Goal: Information Seeking & Learning: Learn about a topic

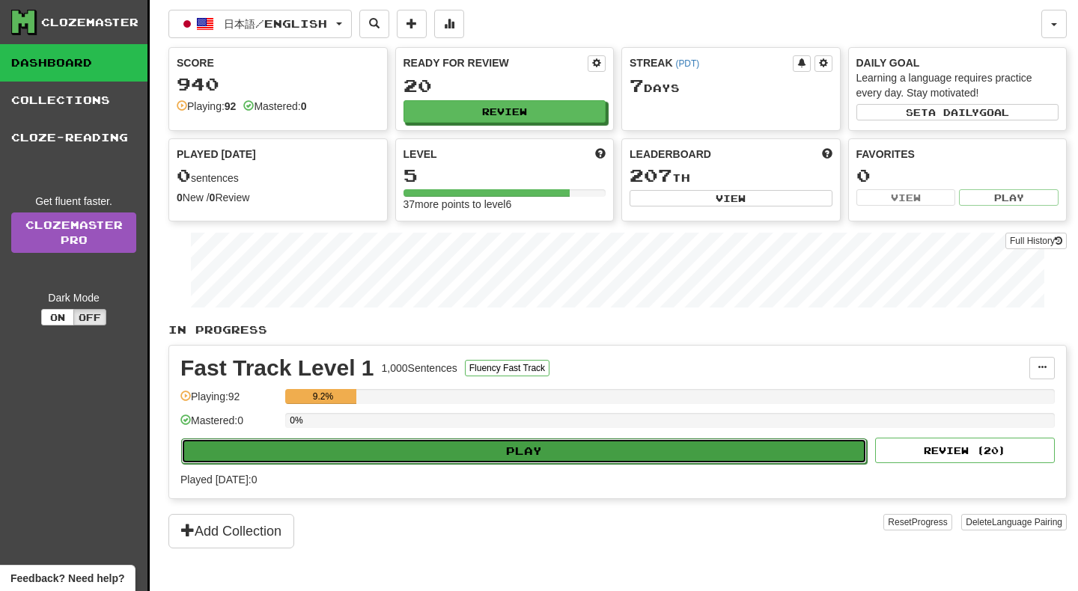
click at [523, 449] on button "Play" at bounding box center [523, 451] width 685 height 25
select select "**"
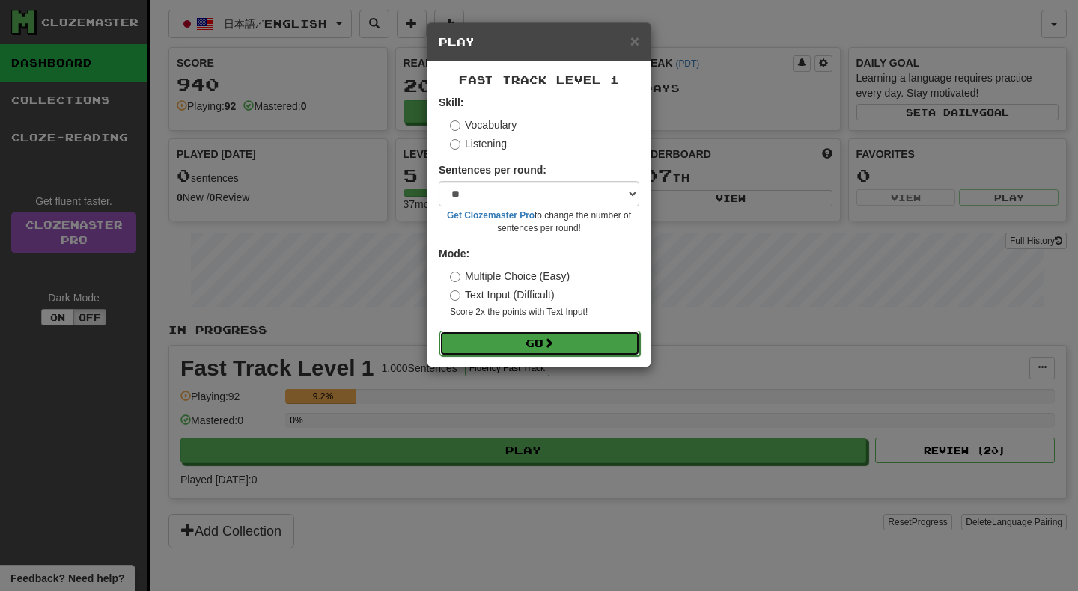
click at [520, 344] on button "Go" at bounding box center [539, 343] width 201 height 25
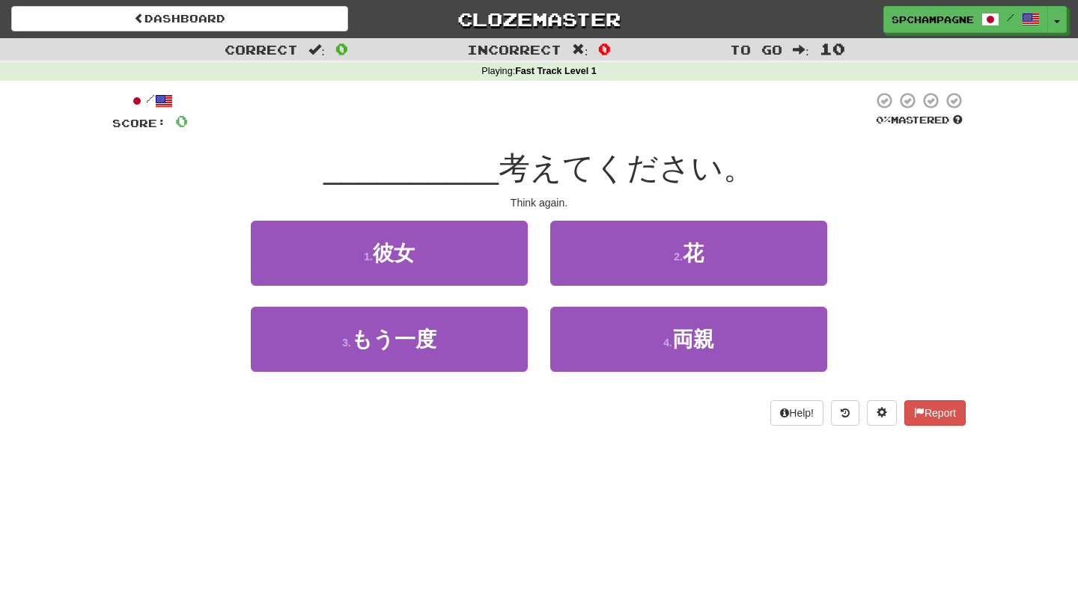
click at [313, 421] on div "Help! Report" at bounding box center [538, 412] width 853 height 25
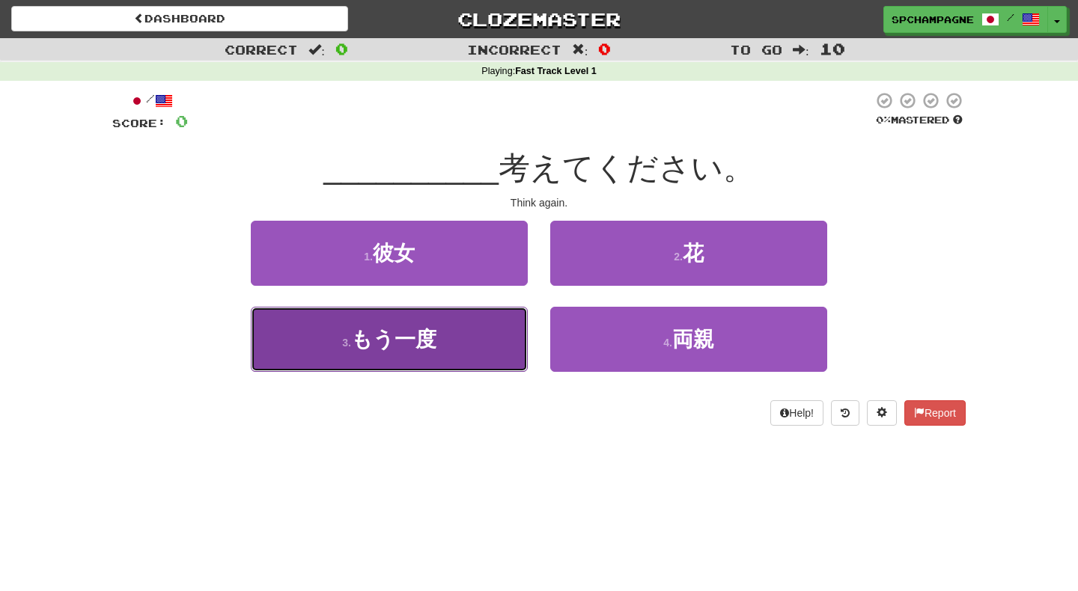
click at [376, 345] on span "もう一度" at bounding box center [393, 339] width 85 height 23
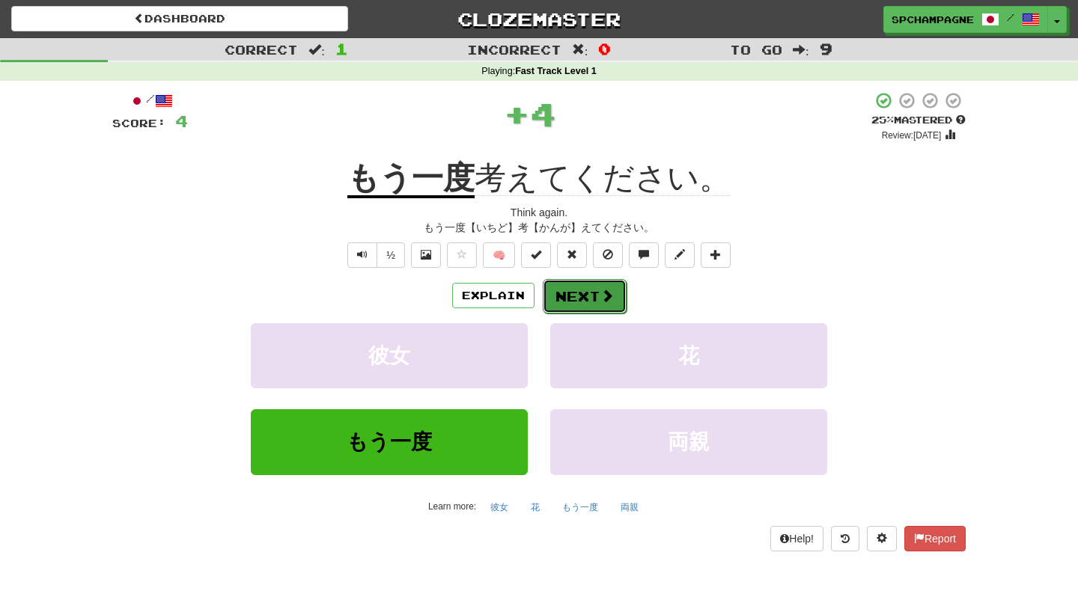
click at [577, 295] on button "Next" at bounding box center [585, 296] width 84 height 34
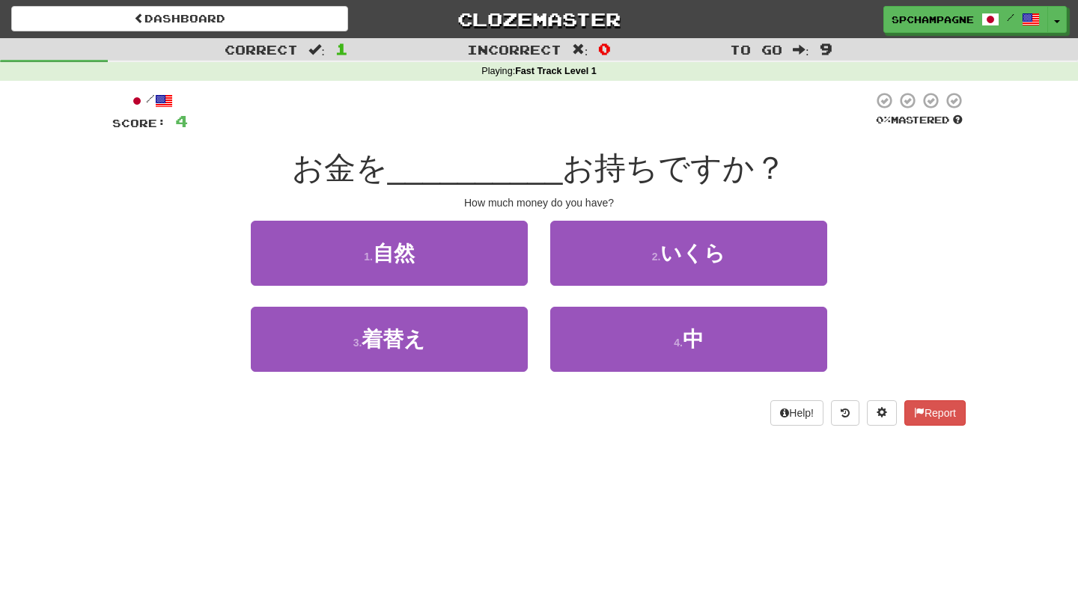
click at [305, 420] on div "Help! Report" at bounding box center [538, 412] width 853 height 25
click at [254, 468] on div "Dashboard Clozemaster spchampagne / Toggle Dropdown Dashboard Leaderboard Activ…" at bounding box center [539, 295] width 1078 height 591
click at [604, 171] on span "お持ちですか？" at bounding box center [674, 167] width 224 height 35
click at [543, 489] on div "Dashboard Clozemaster spchampagne / Toggle Dropdown Dashboard Leaderboard Activ…" at bounding box center [539, 295] width 1078 height 591
click at [603, 464] on div "Dashboard Clozemaster spchampagne / Toggle Dropdown Dashboard Leaderboard Activ…" at bounding box center [539, 295] width 1078 height 591
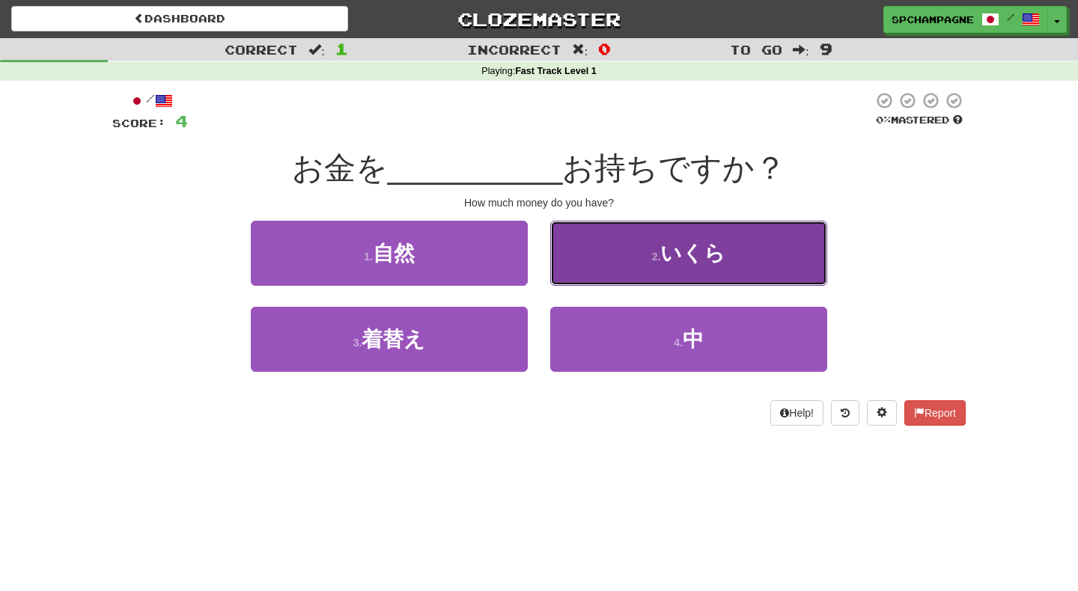
click at [688, 256] on span "いくら" at bounding box center [692, 253] width 65 height 23
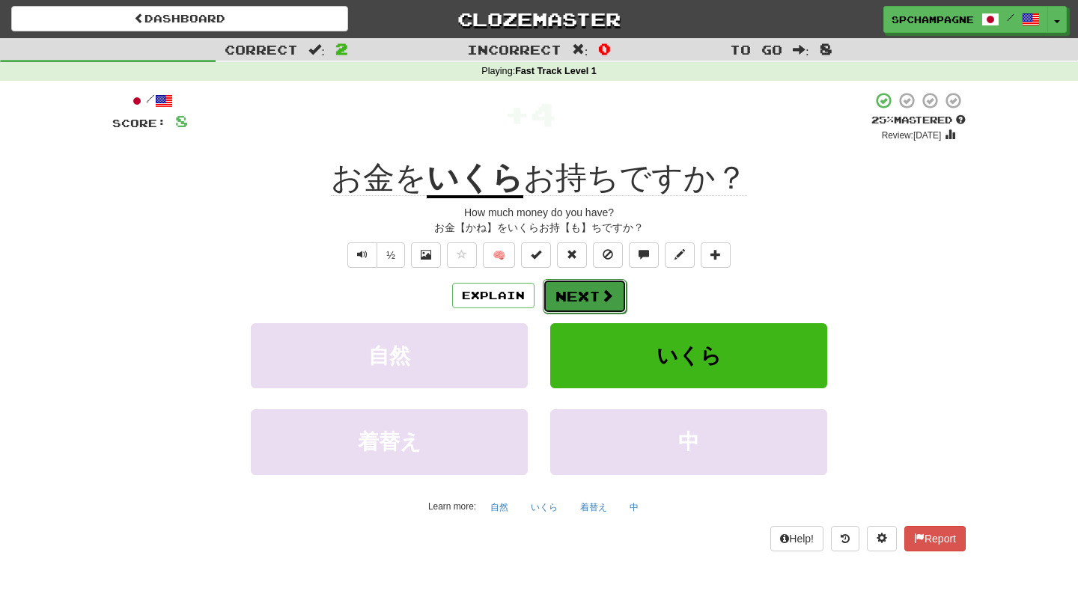
click at [575, 296] on button "Next" at bounding box center [585, 296] width 84 height 34
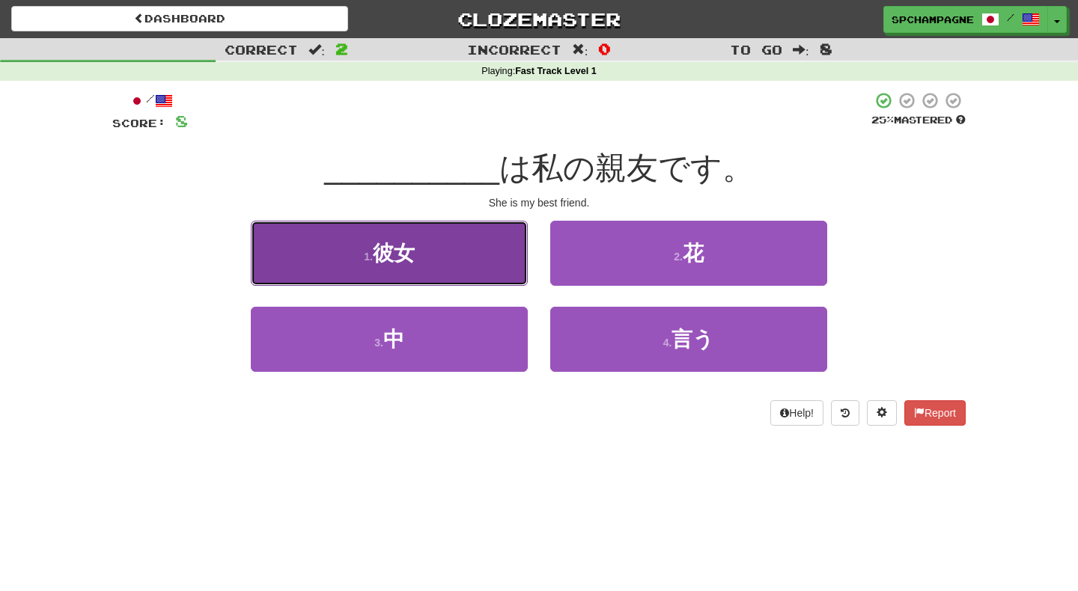
click at [472, 251] on button "1 . 彼女" at bounding box center [389, 253] width 277 height 65
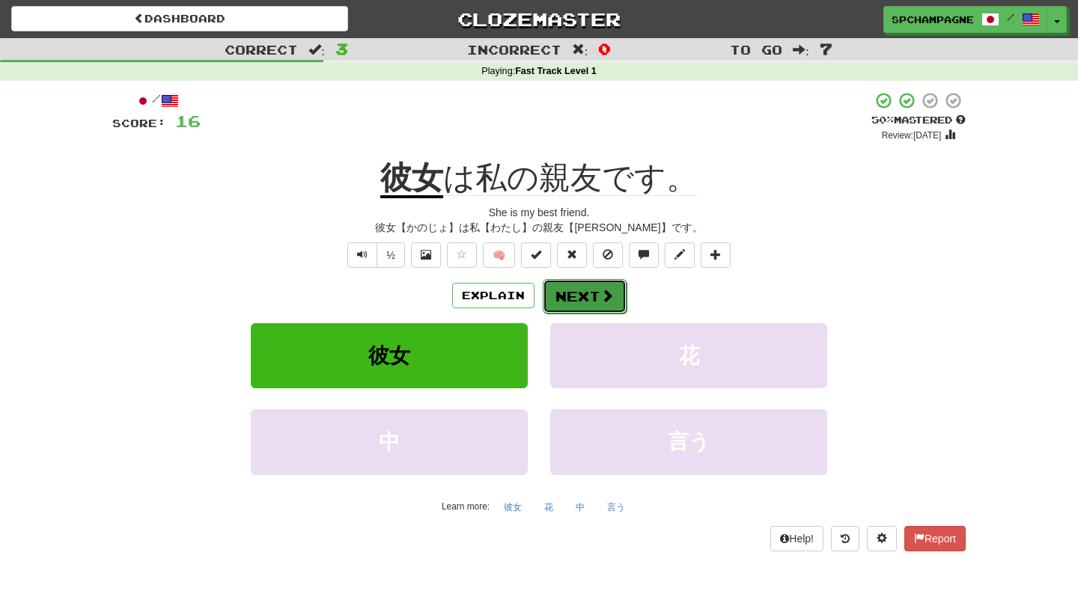
click at [584, 292] on button "Next" at bounding box center [585, 296] width 84 height 34
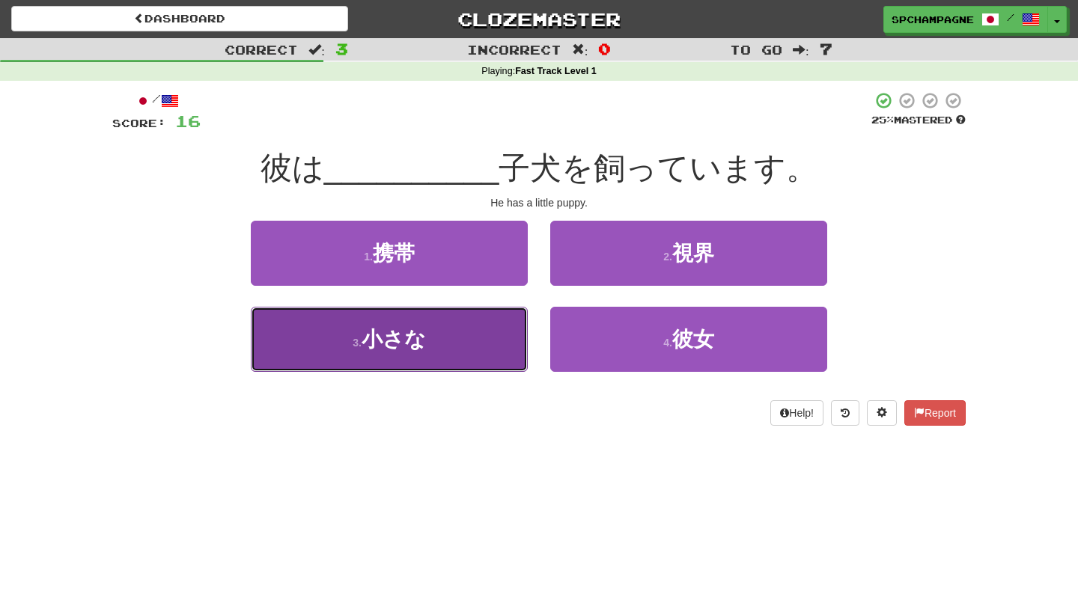
click at [415, 340] on span "小さな" at bounding box center [393, 339] width 64 height 23
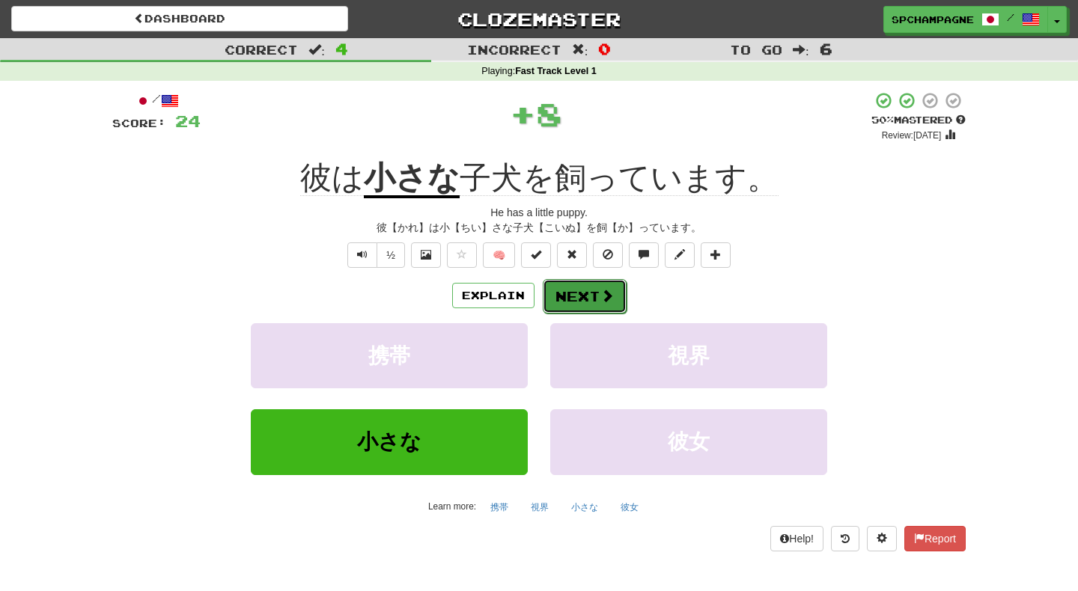
click at [587, 294] on button "Next" at bounding box center [585, 296] width 84 height 34
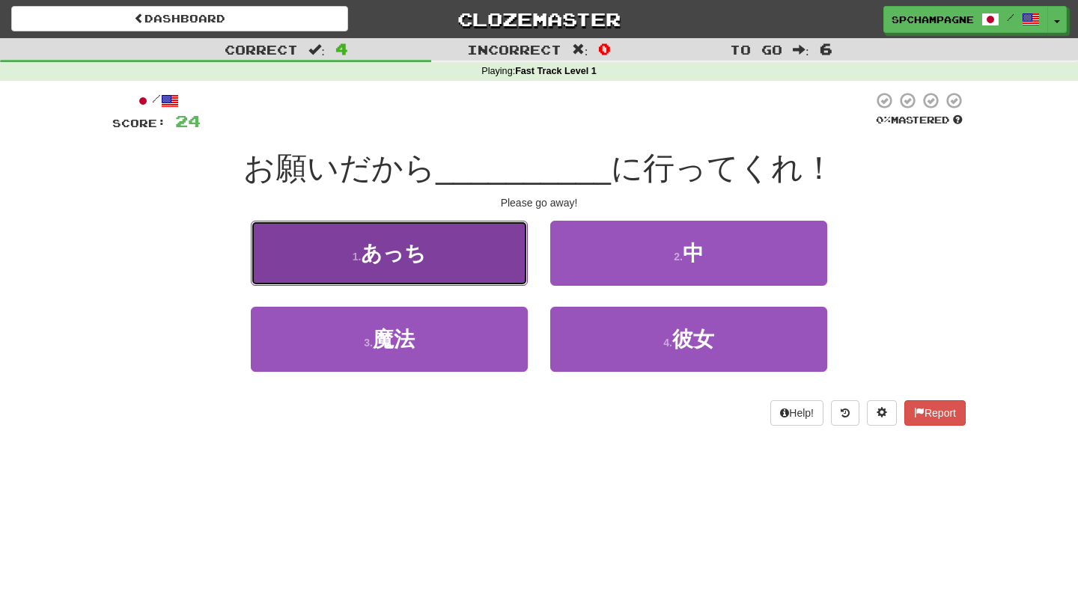
click at [447, 240] on button "1 . あっち" at bounding box center [389, 253] width 277 height 65
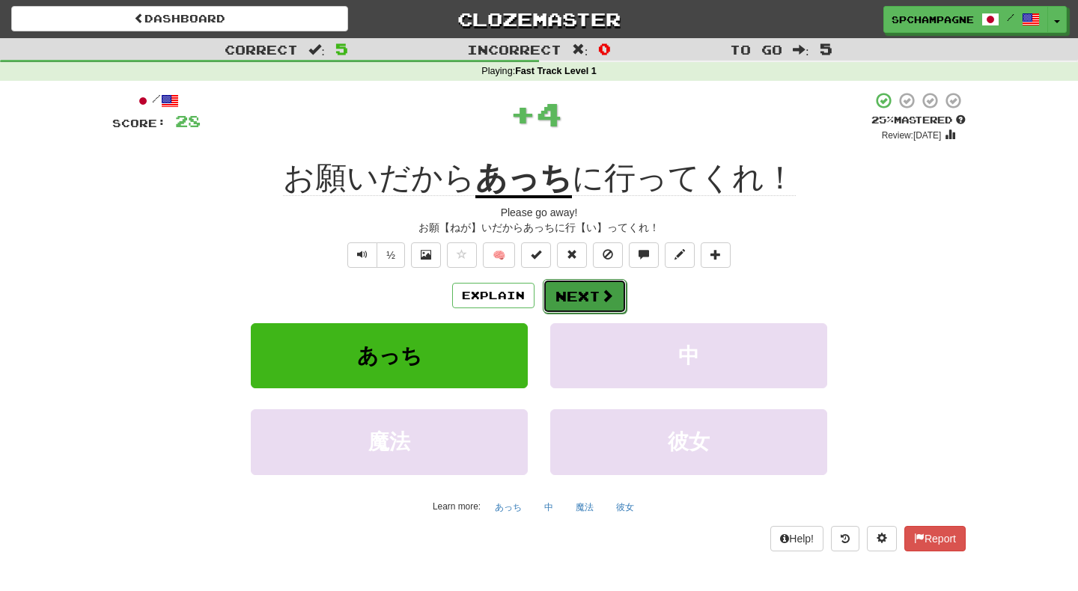
click at [569, 288] on button "Next" at bounding box center [585, 296] width 84 height 34
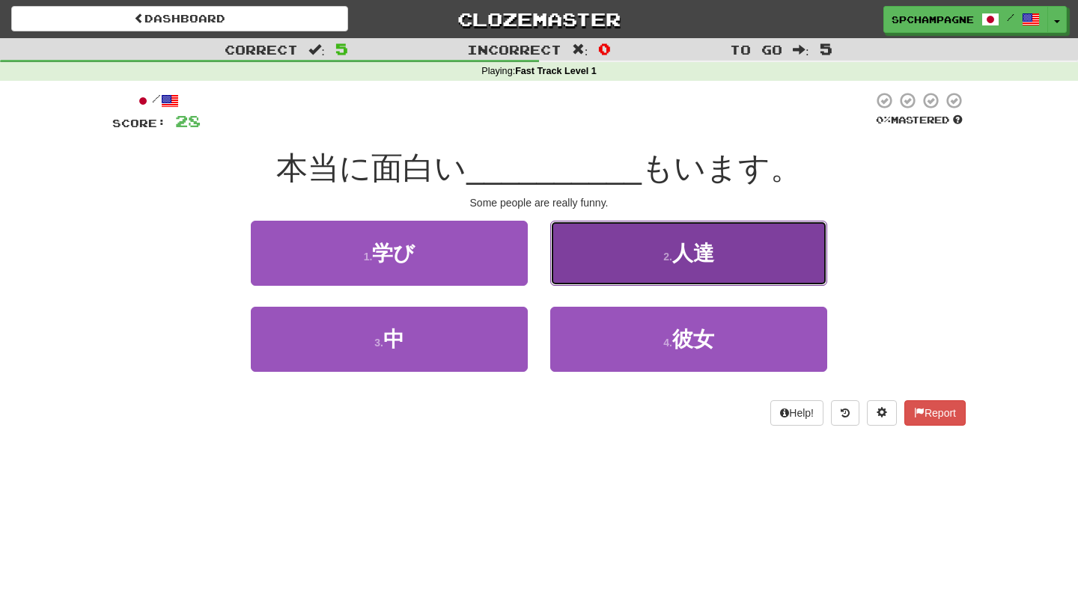
click at [632, 251] on button "2 . 人達" at bounding box center [688, 253] width 277 height 65
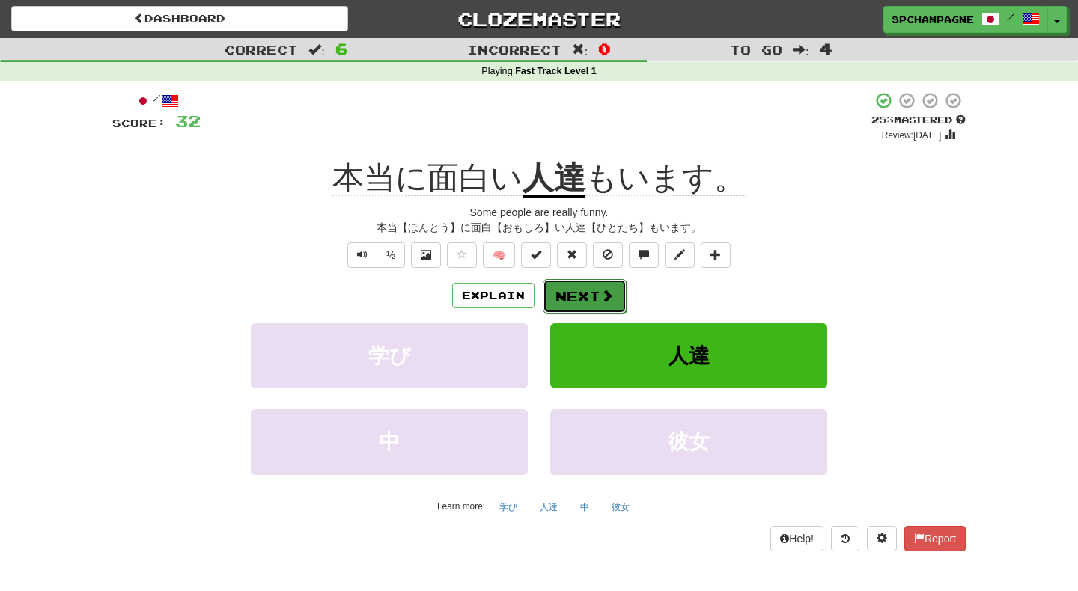
click at [587, 294] on button "Next" at bounding box center [585, 296] width 84 height 34
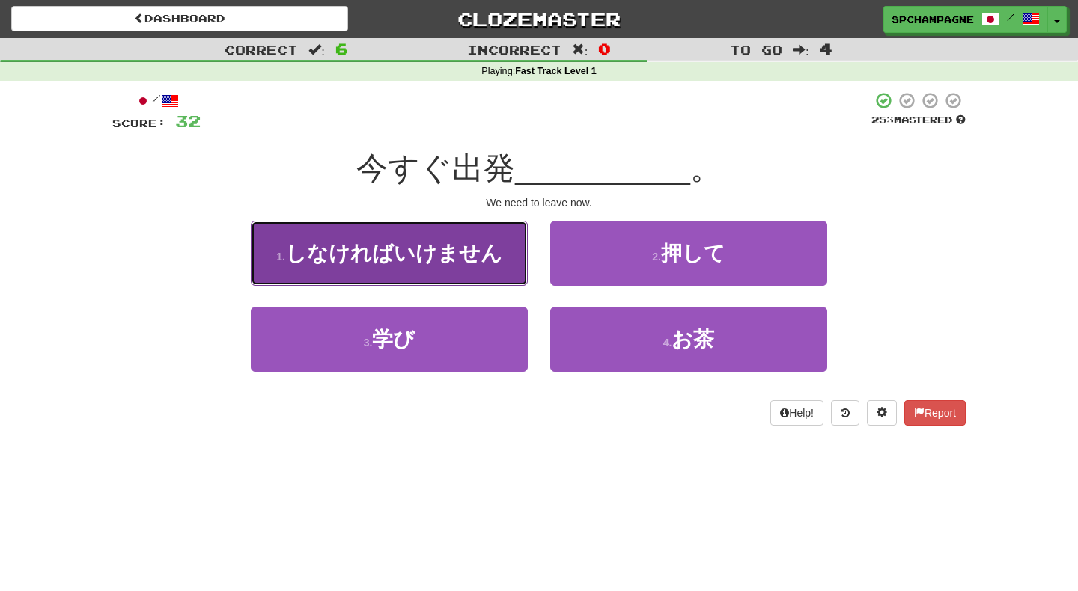
click at [432, 247] on span "しなければいけません" at bounding box center [393, 253] width 217 height 23
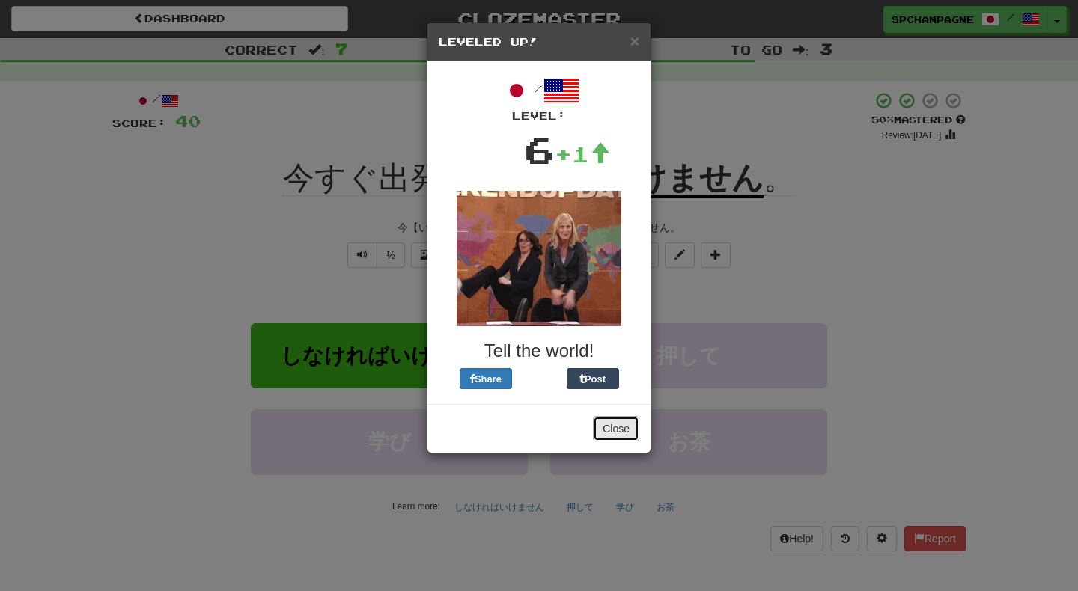
click at [615, 430] on button "Close" at bounding box center [616, 428] width 46 height 25
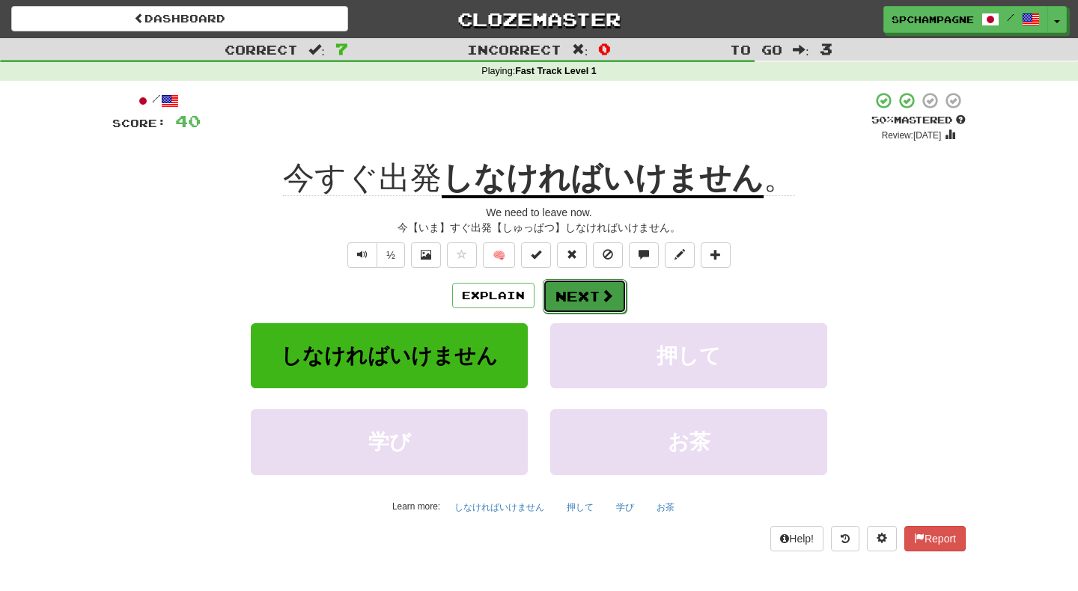
click at [598, 292] on button "Next" at bounding box center [585, 296] width 84 height 34
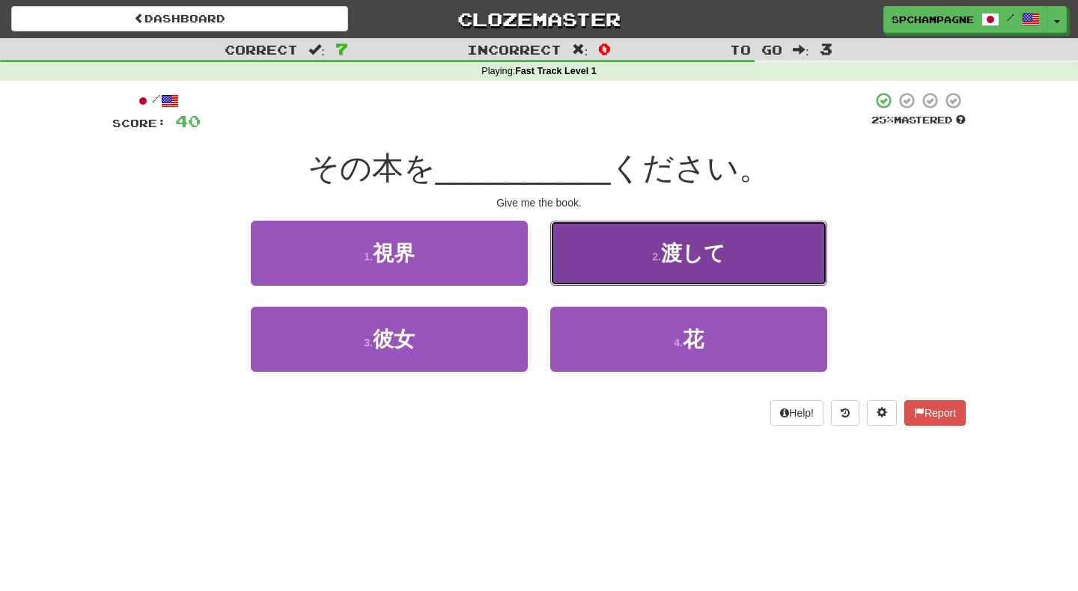
click at [641, 263] on button "2 . 渡して" at bounding box center [688, 253] width 277 height 65
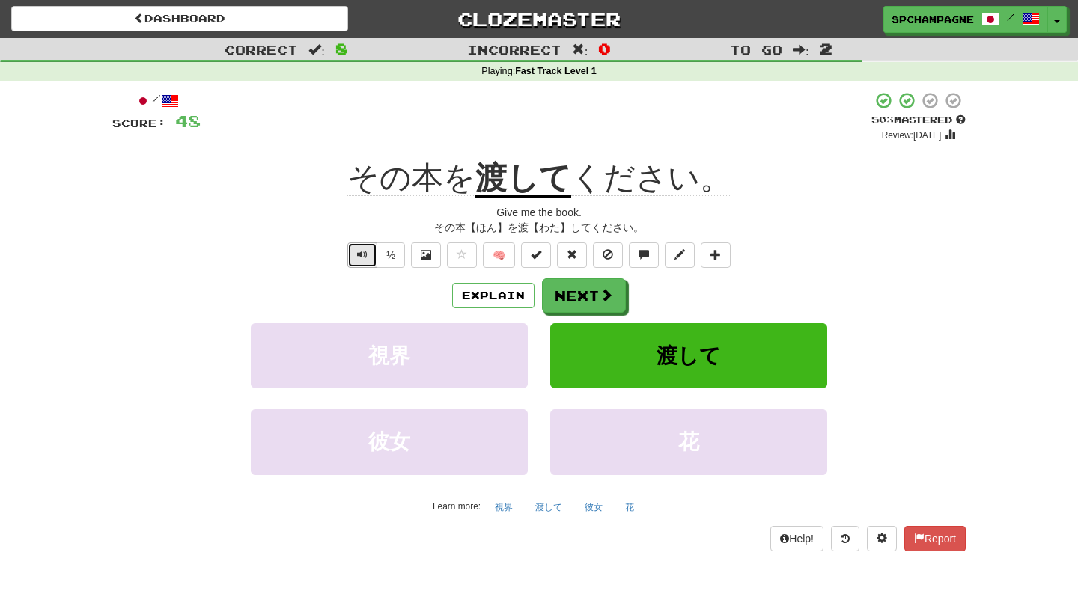
click at [354, 257] on button "Text-to-speech controls" at bounding box center [362, 254] width 30 height 25
click at [585, 289] on button "Next" at bounding box center [585, 296] width 84 height 34
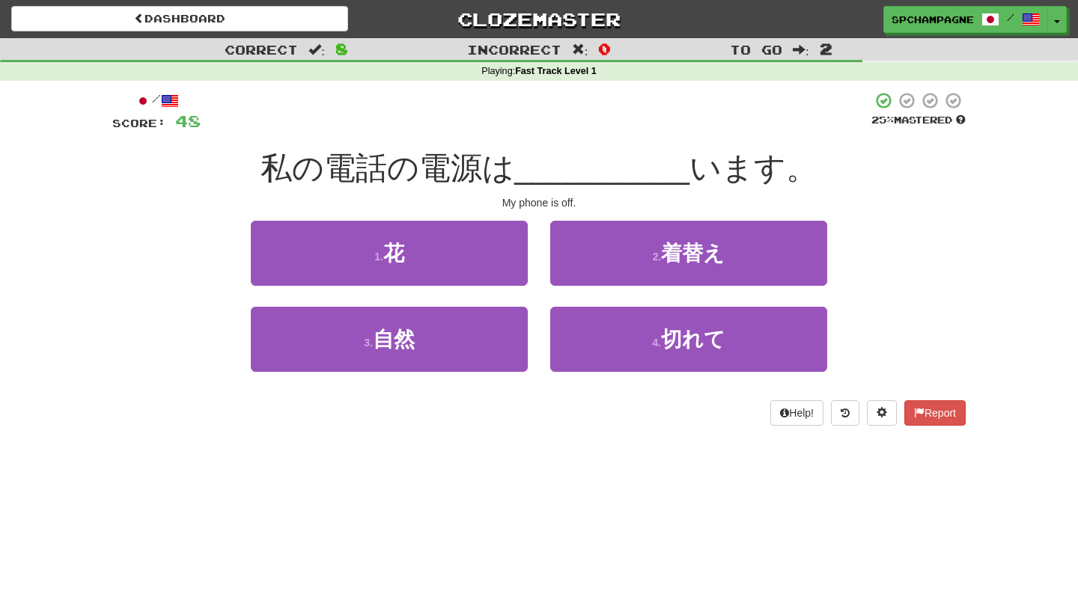
click at [906, 160] on div "私の電話の電源は __________ います。" at bounding box center [538, 168] width 853 height 41
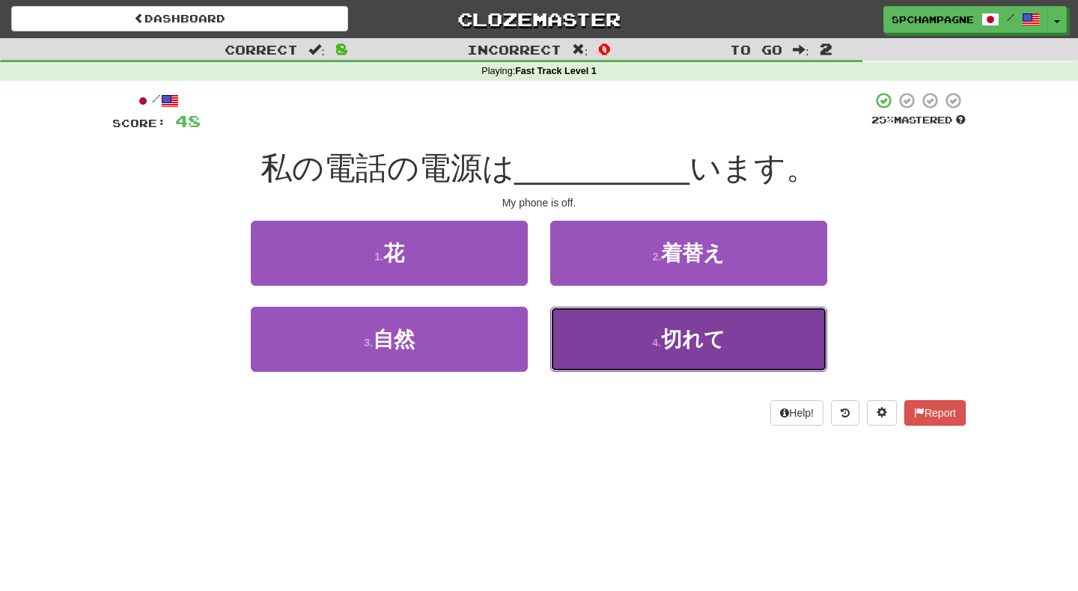
click at [667, 341] on span "切れて" at bounding box center [693, 339] width 64 height 23
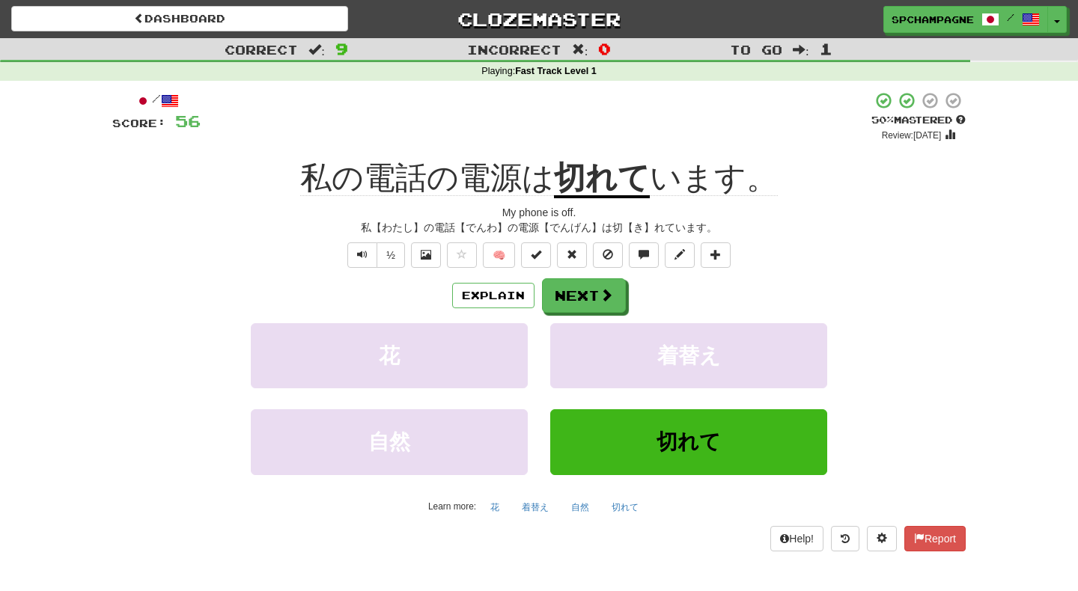
click at [904, 264] on div "½ 🧠" at bounding box center [538, 254] width 853 height 25
click at [611, 293] on span at bounding box center [606, 295] width 13 height 13
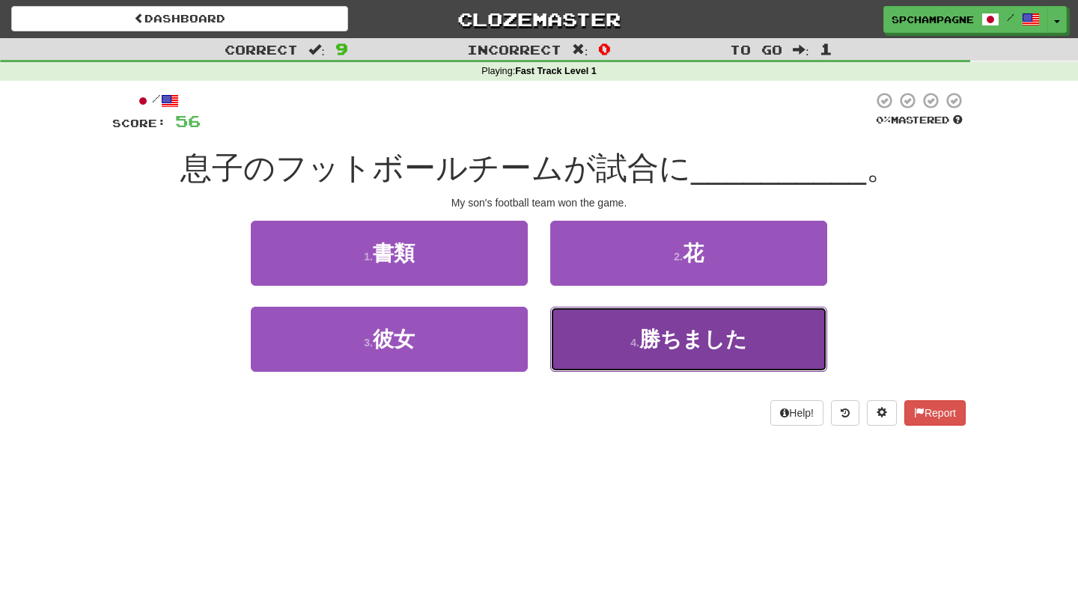
click at [650, 338] on span "勝ちました" at bounding box center [693, 339] width 108 height 23
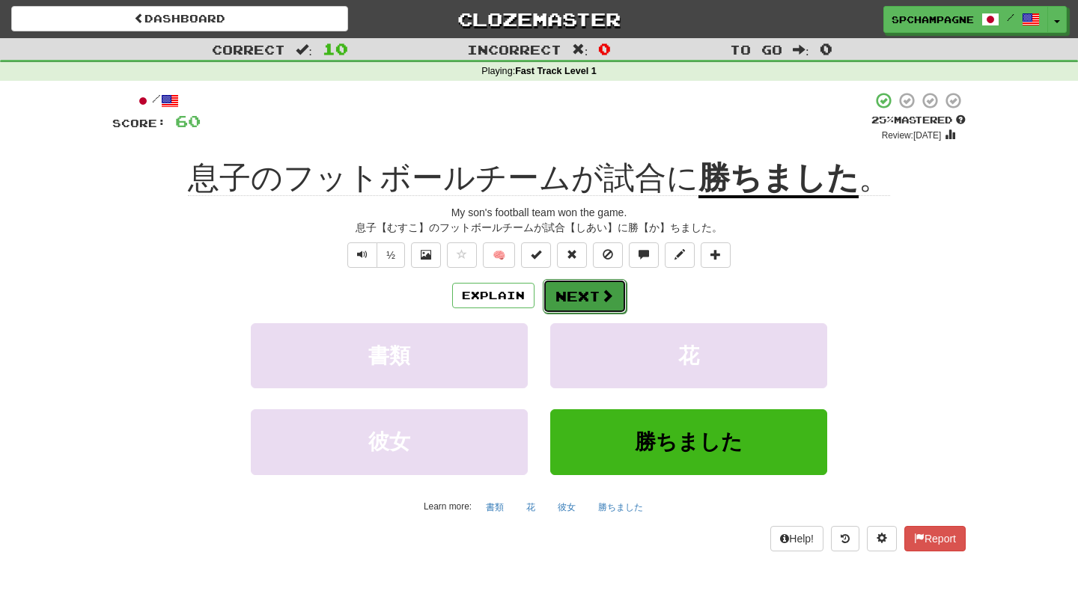
click at [601, 296] on span at bounding box center [606, 295] width 13 height 13
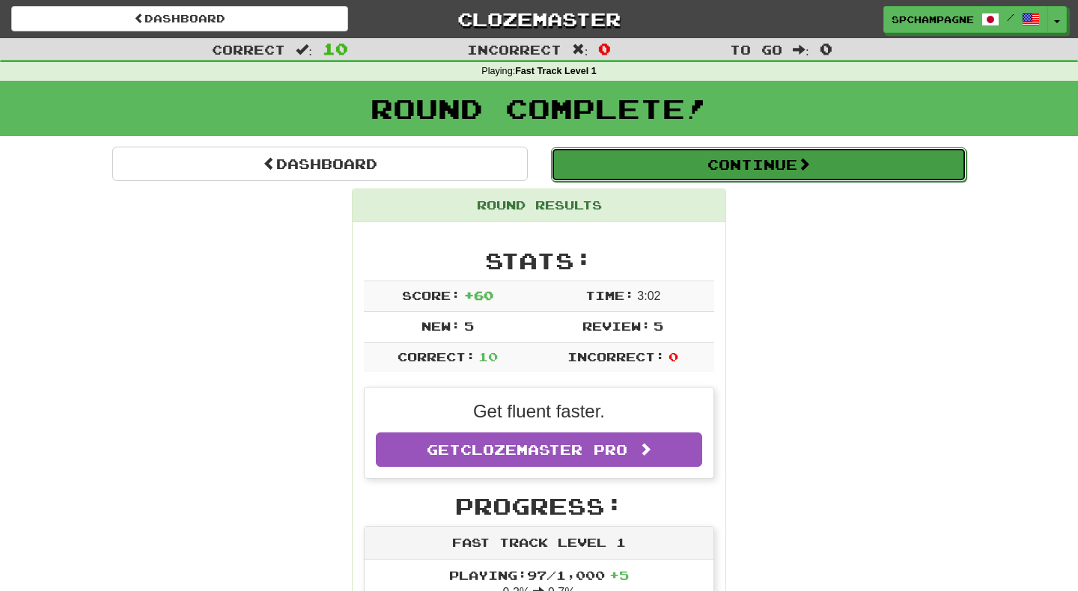
click at [659, 163] on button "Continue" at bounding box center [758, 164] width 415 height 34
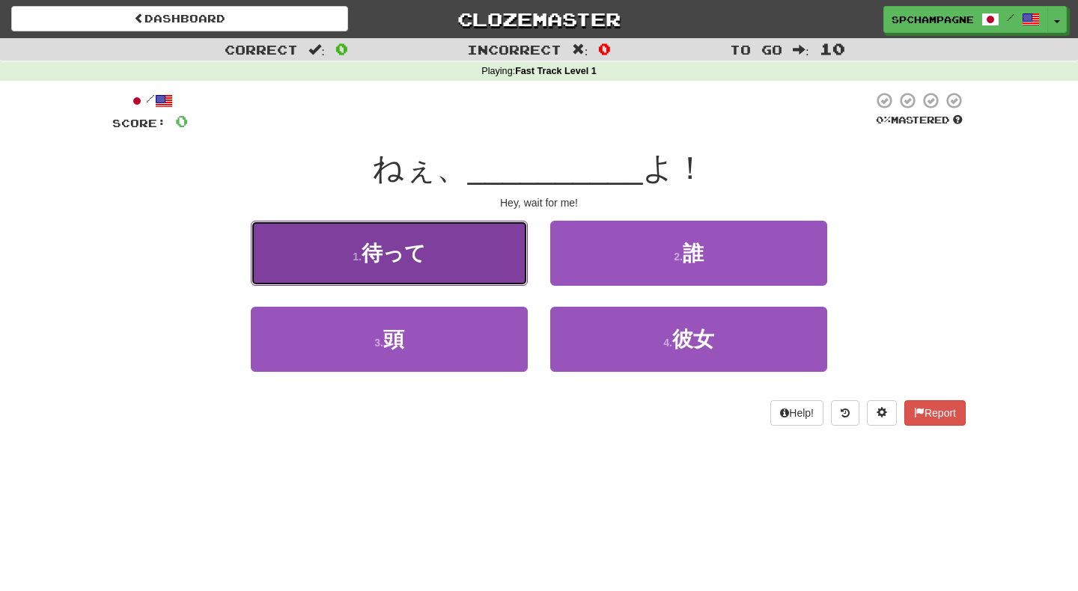
click at [428, 260] on button "1 . 待って" at bounding box center [389, 253] width 277 height 65
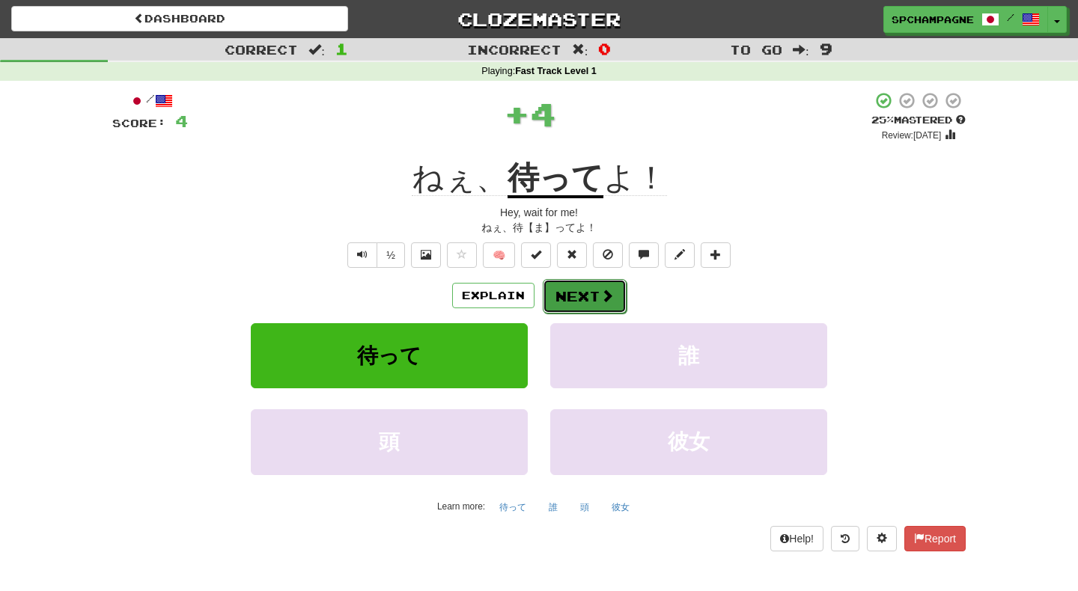
click at [583, 287] on button "Next" at bounding box center [585, 296] width 84 height 34
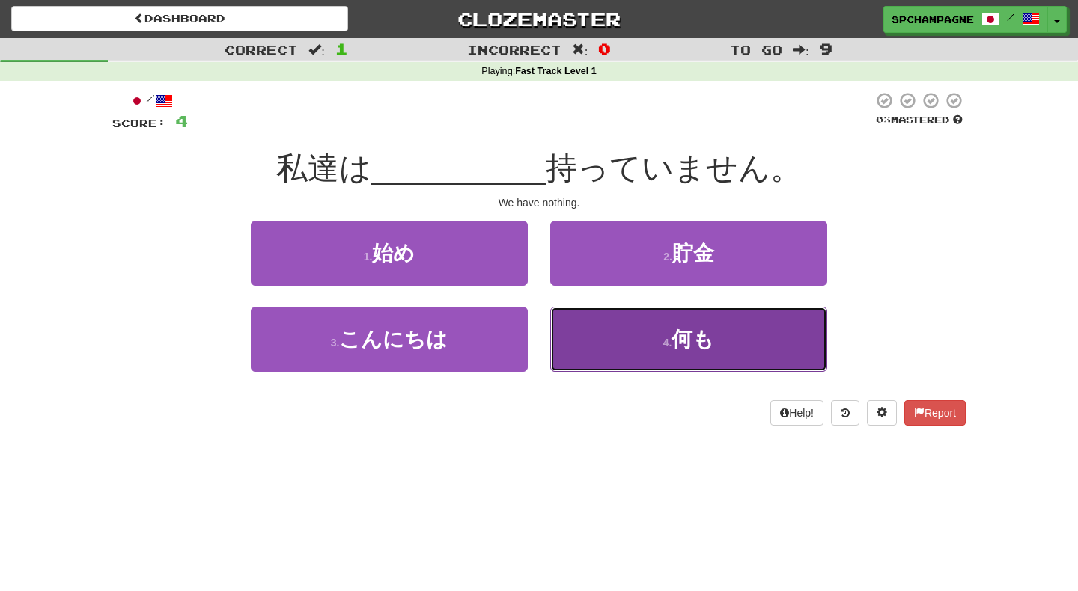
click at [627, 324] on button "4 . 何も" at bounding box center [688, 339] width 277 height 65
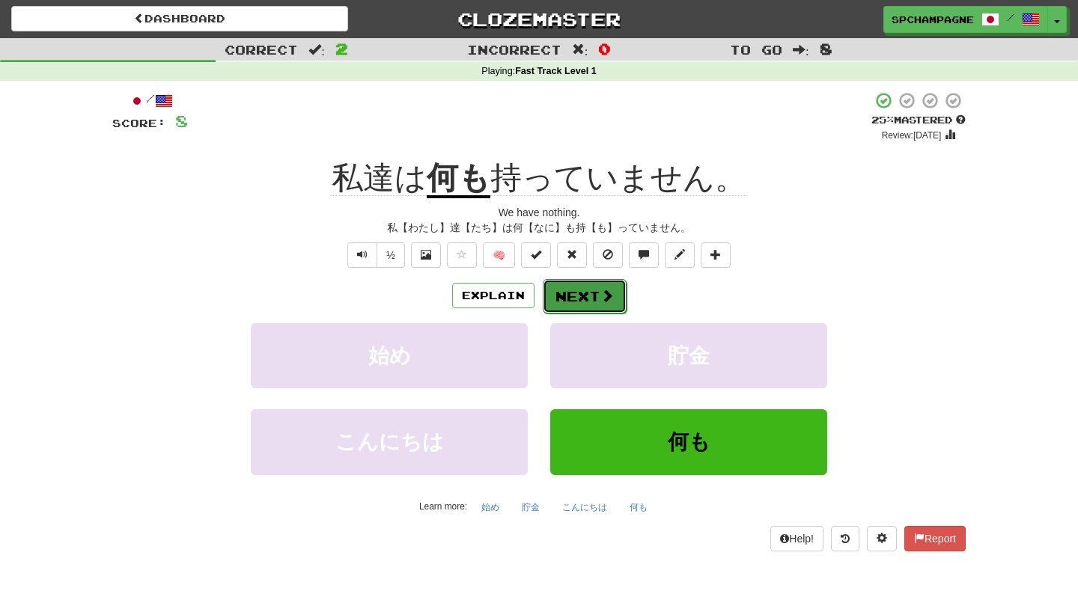
click at [600, 299] on span at bounding box center [606, 295] width 13 height 13
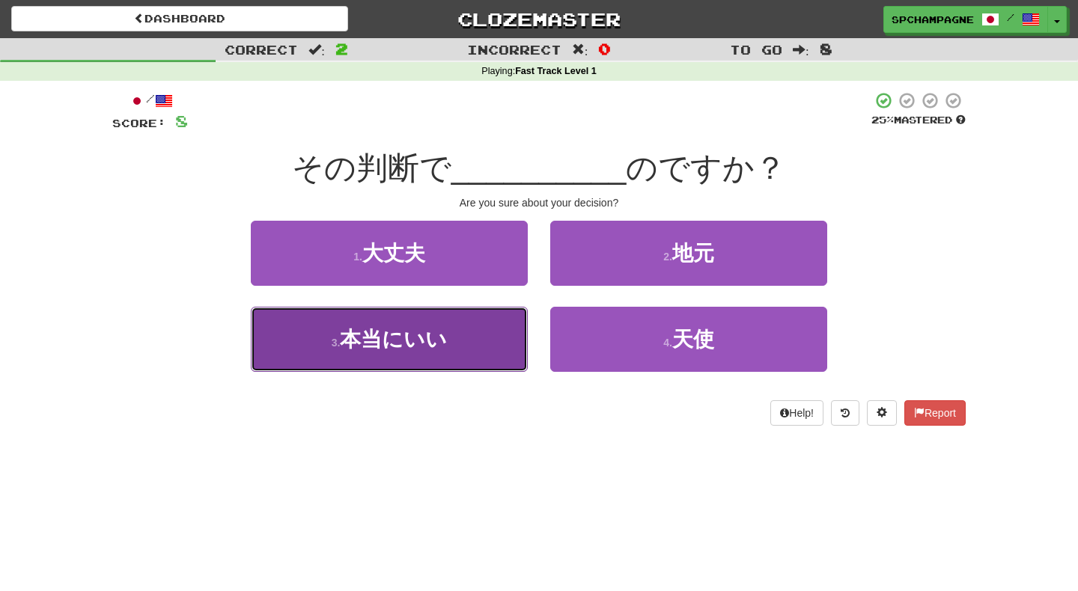
click at [418, 346] on span "本当にいい" at bounding box center [393, 339] width 107 height 23
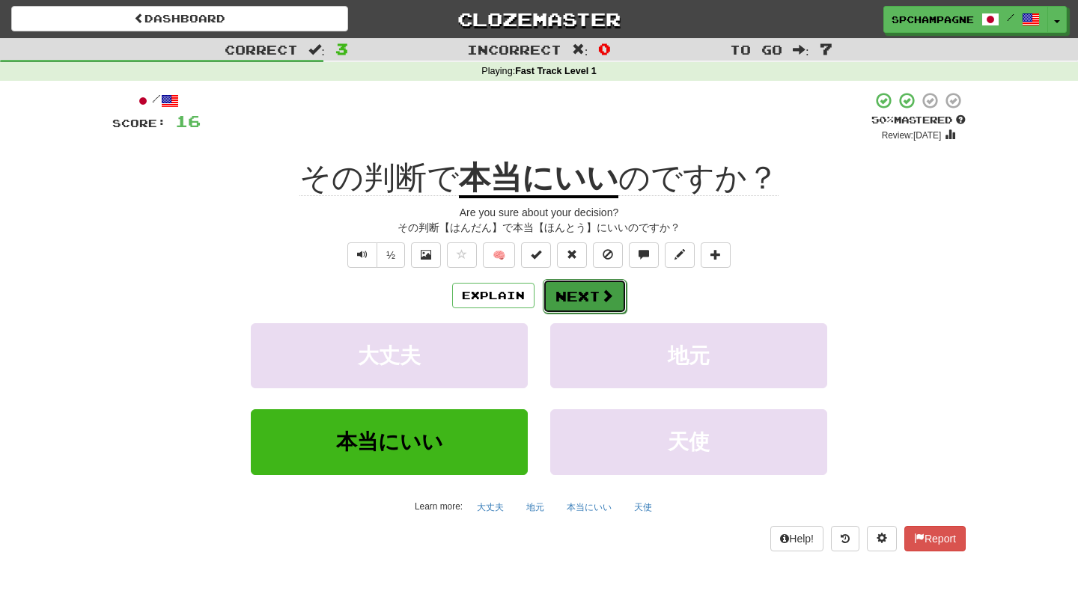
click at [577, 294] on button "Next" at bounding box center [585, 296] width 84 height 34
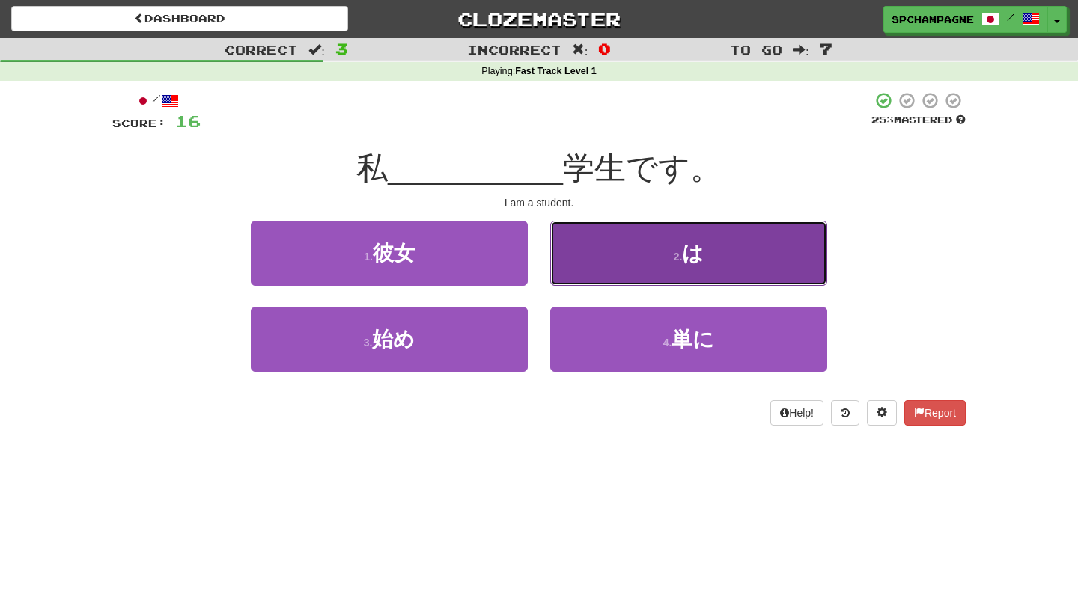
click at [658, 252] on button "2 . は" at bounding box center [688, 253] width 277 height 65
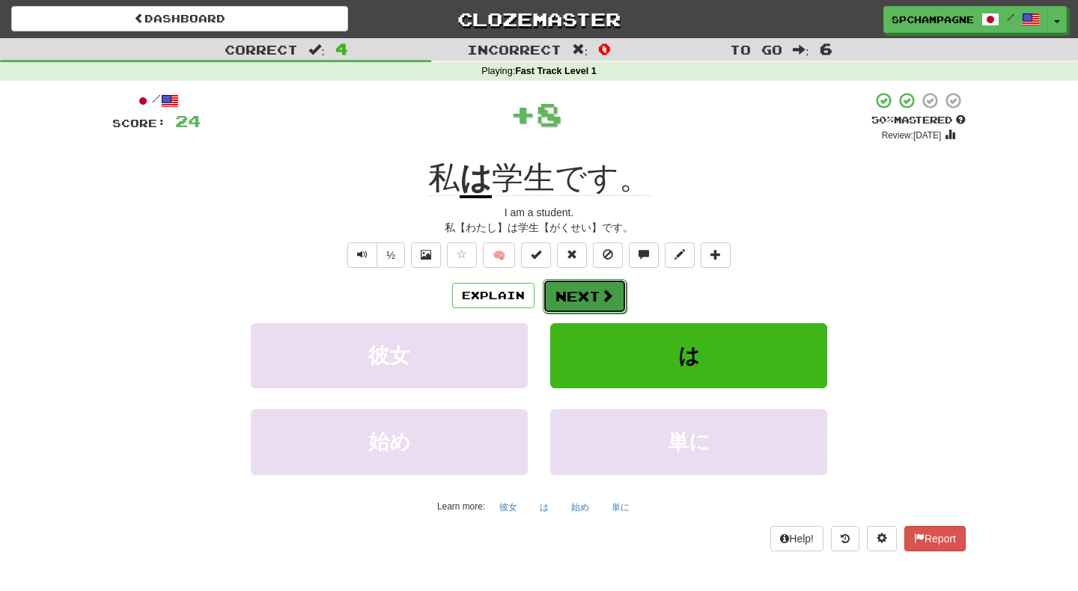
click at [578, 295] on button "Next" at bounding box center [585, 296] width 84 height 34
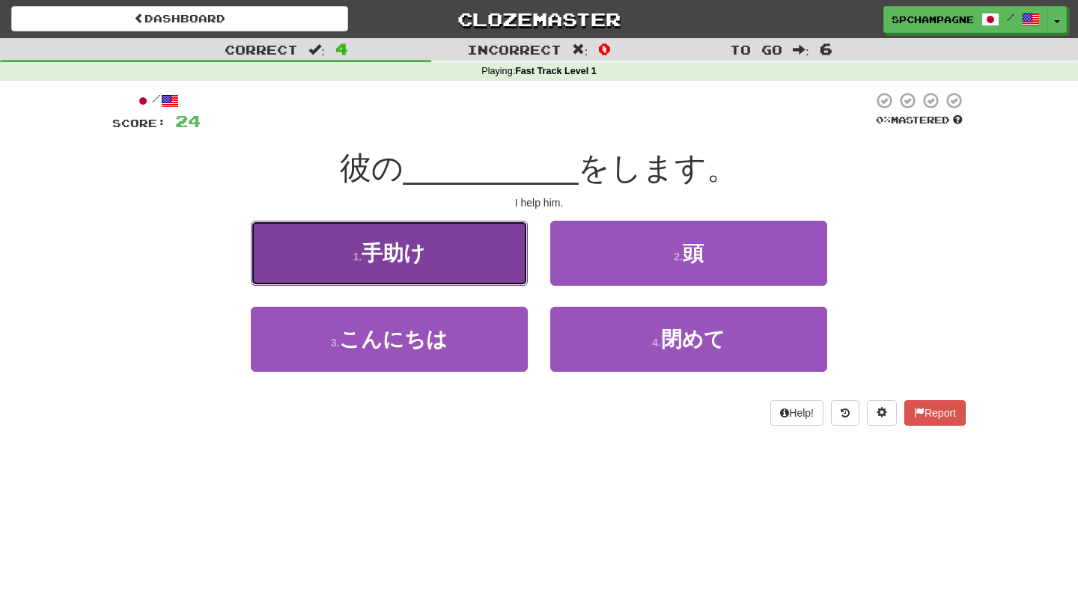
click at [370, 250] on span "手助け" at bounding box center [393, 253] width 64 height 23
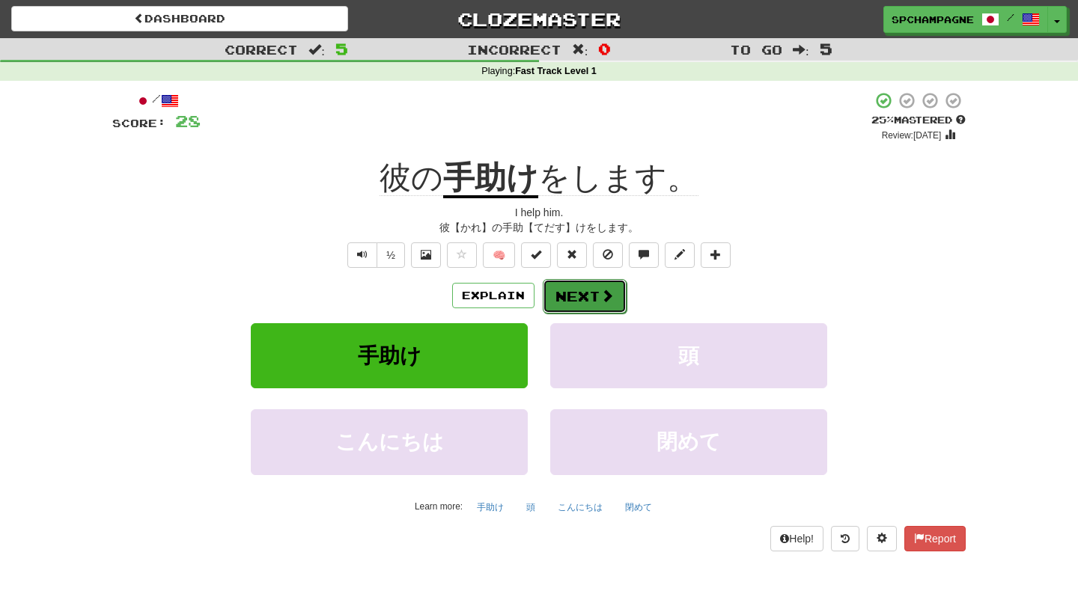
click at [591, 293] on button "Next" at bounding box center [585, 296] width 84 height 34
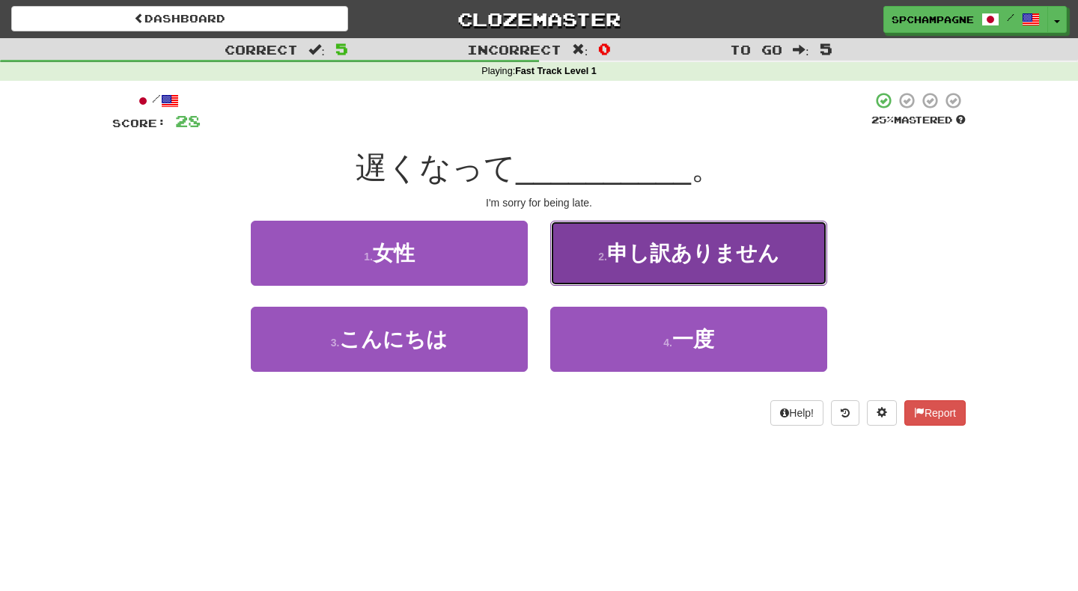
click at [628, 255] on span "申し訳ありません" at bounding box center [693, 253] width 172 height 23
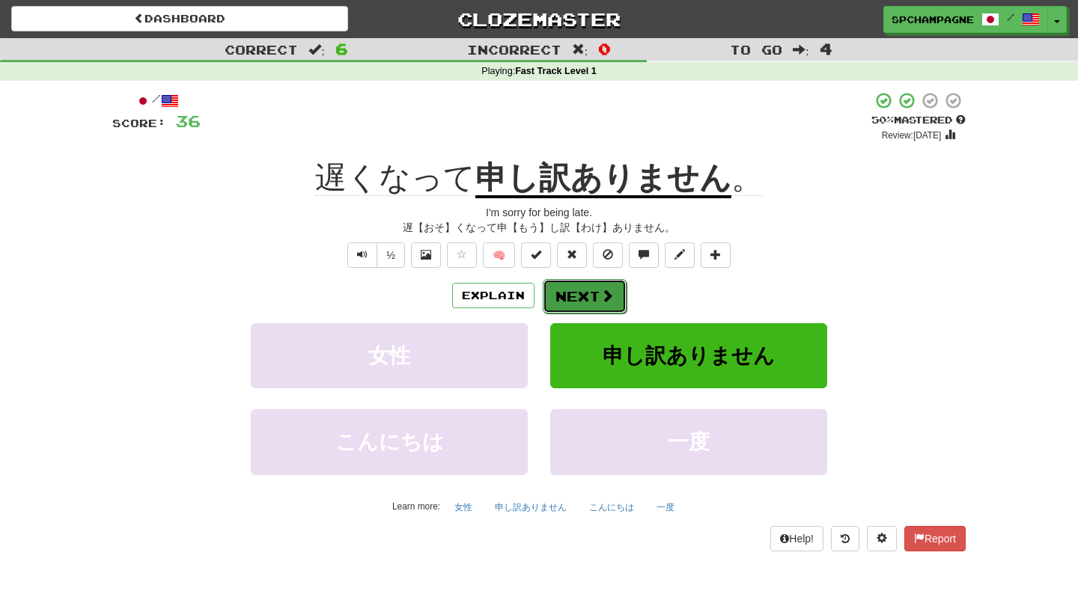
click at [578, 293] on button "Next" at bounding box center [585, 296] width 84 height 34
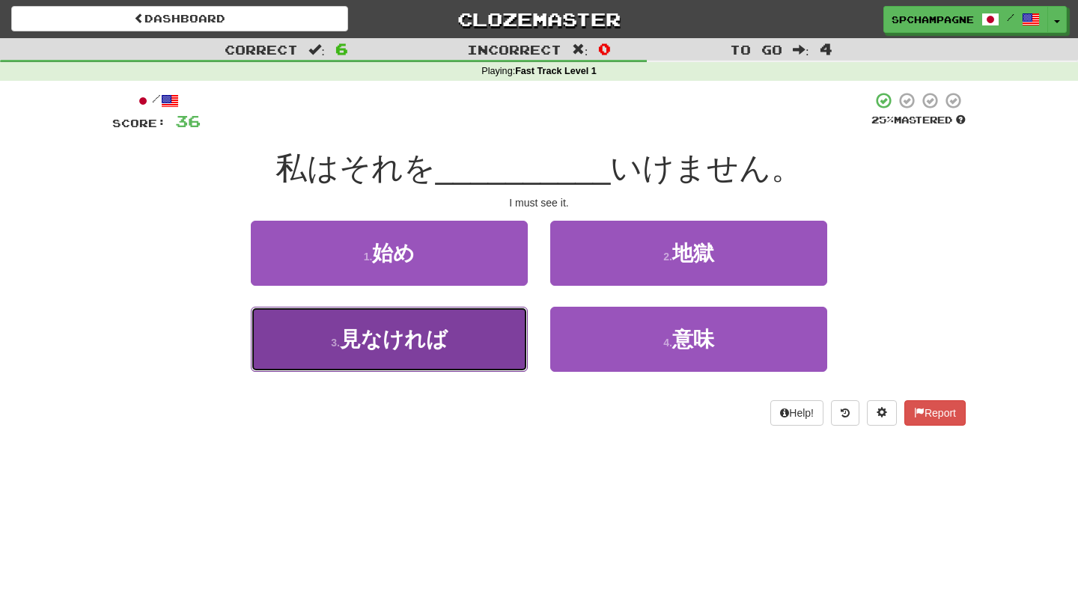
click at [400, 346] on span "見なければ" at bounding box center [394, 339] width 108 height 23
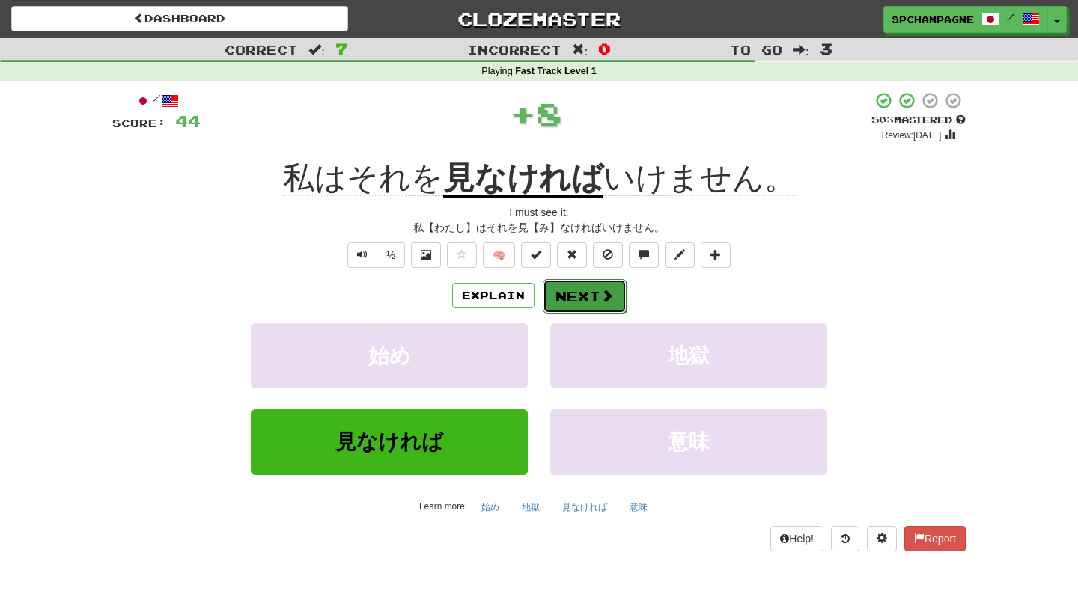
click at [585, 295] on button "Next" at bounding box center [585, 296] width 84 height 34
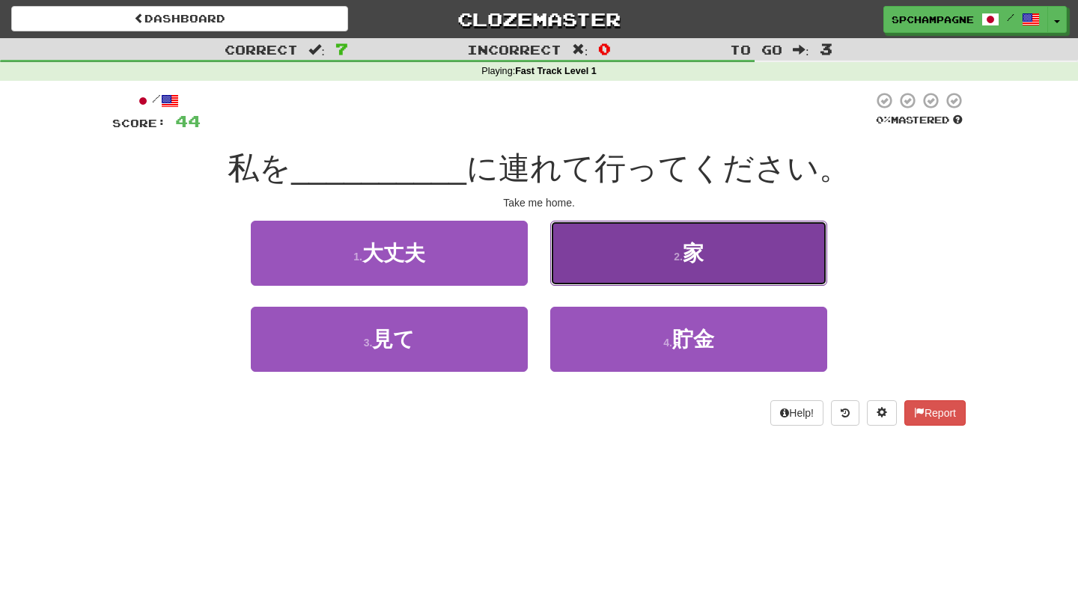
click at [605, 257] on button "2 . 家" at bounding box center [688, 253] width 277 height 65
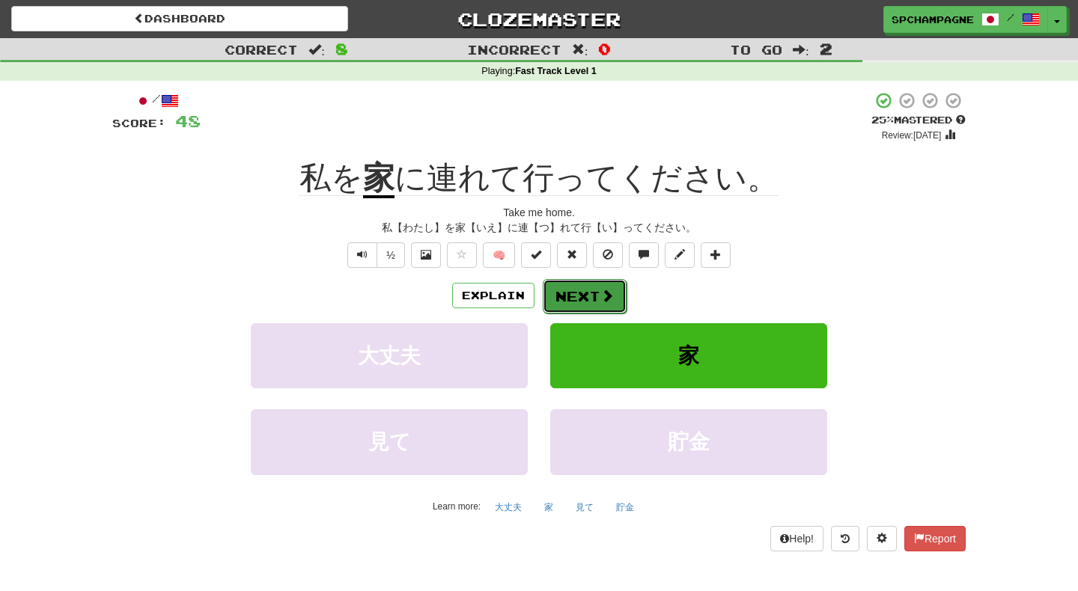
click at [596, 294] on button "Next" at bounding box center [585, 296] width 84 height 34
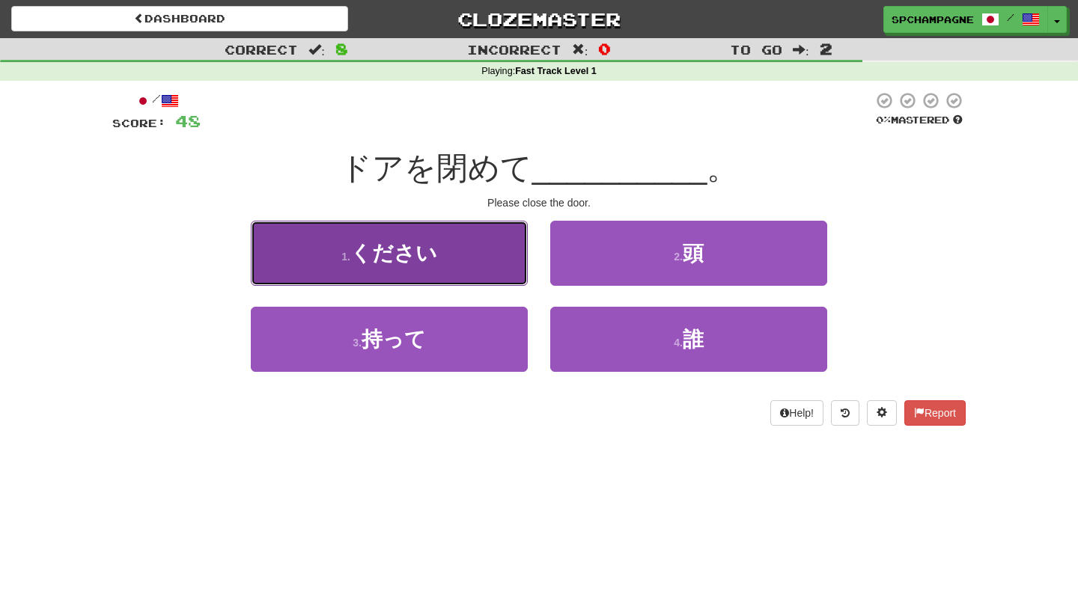
click at [485, 260] on button "1 . ください" at bounding box center [389, 253] width 277 height 65
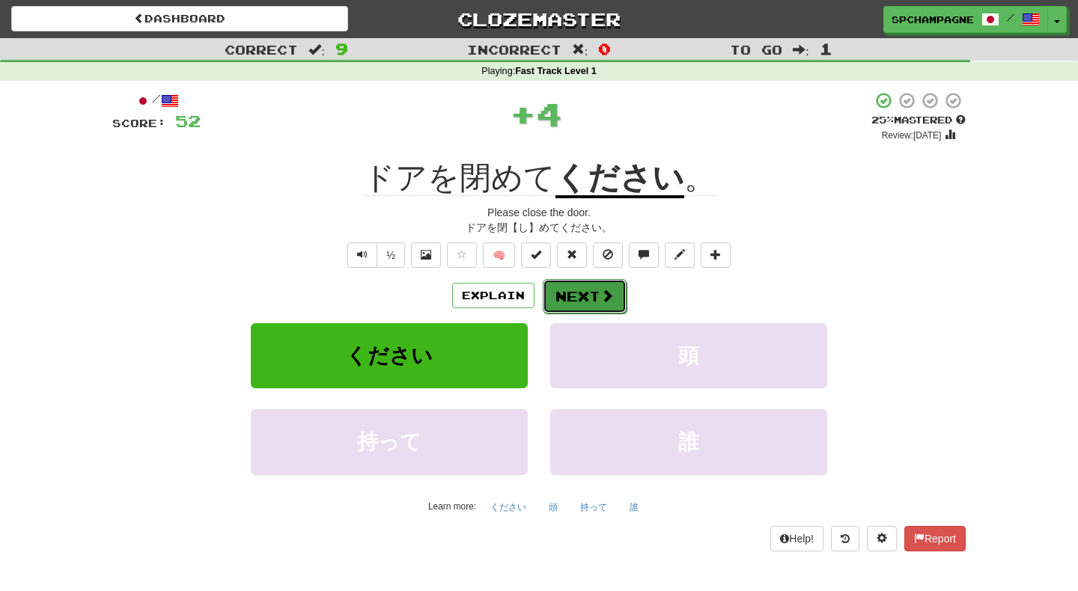
click at [590, 293] on button "Next" at bounding box center [585, 296] width 84 height 34
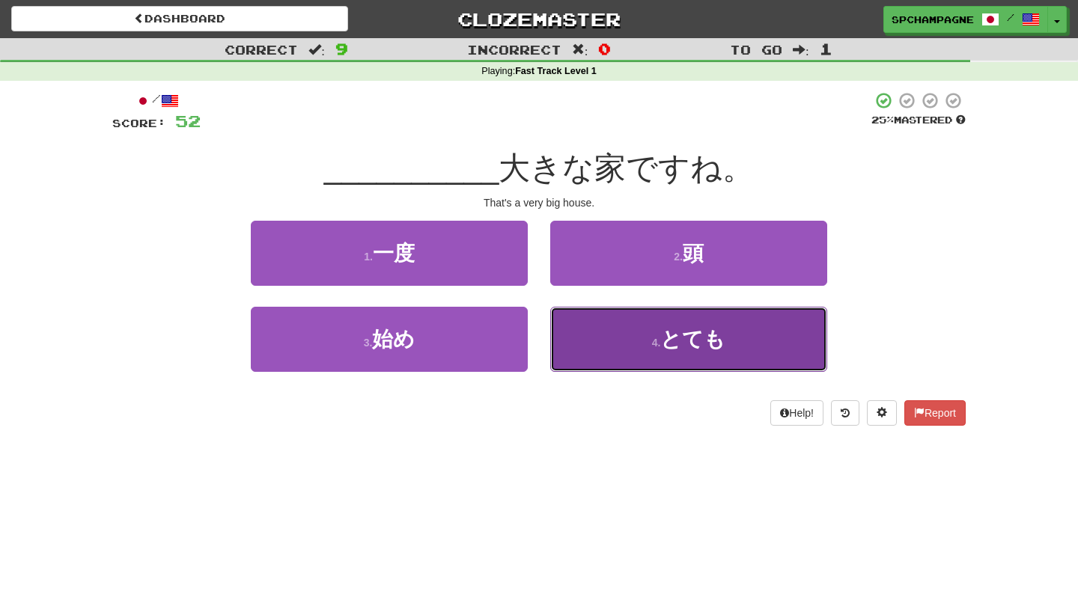
click at [635, 337] on button "4 . とても" at bounding box center [688, 339] width 277 height 65
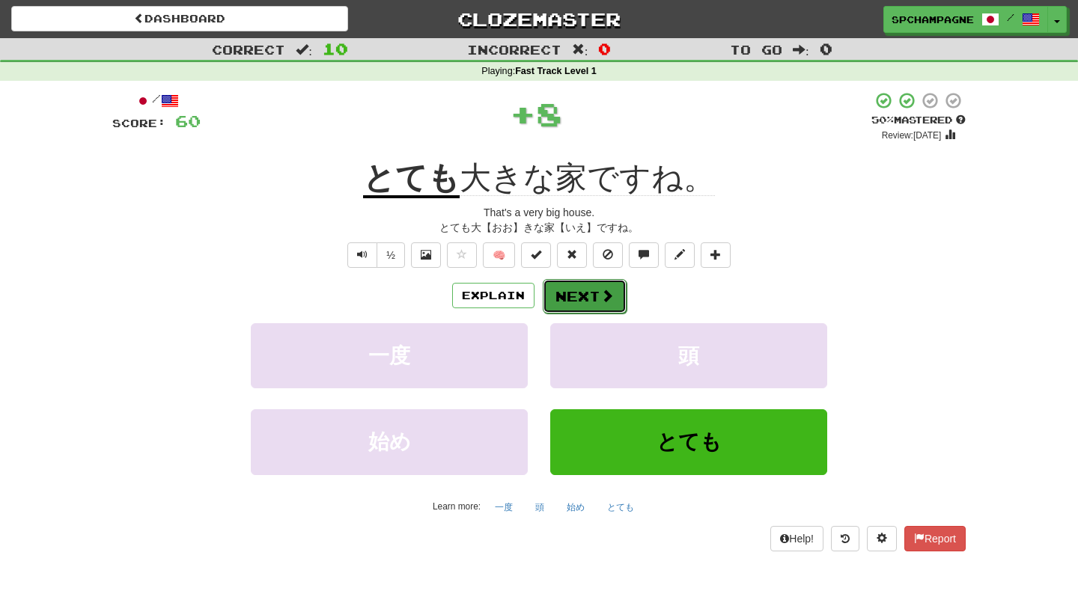
click at [592, 294] on button "Next" at bounding box center [585, 296] width 84 height 34
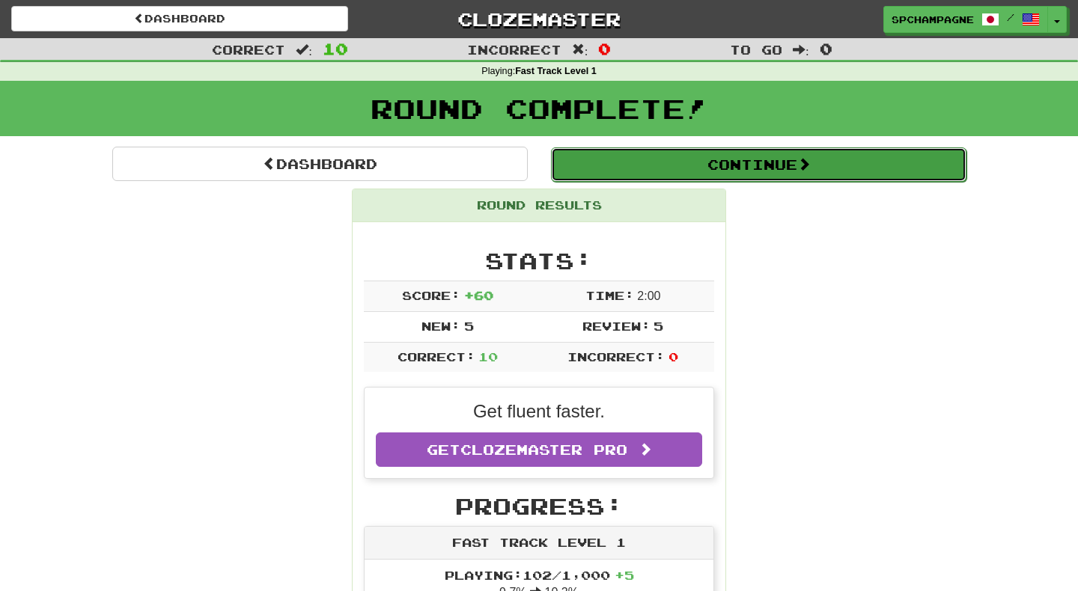
click at [635, 162] on button "Continue" at bounding box center [758, 164] width 415 height 34
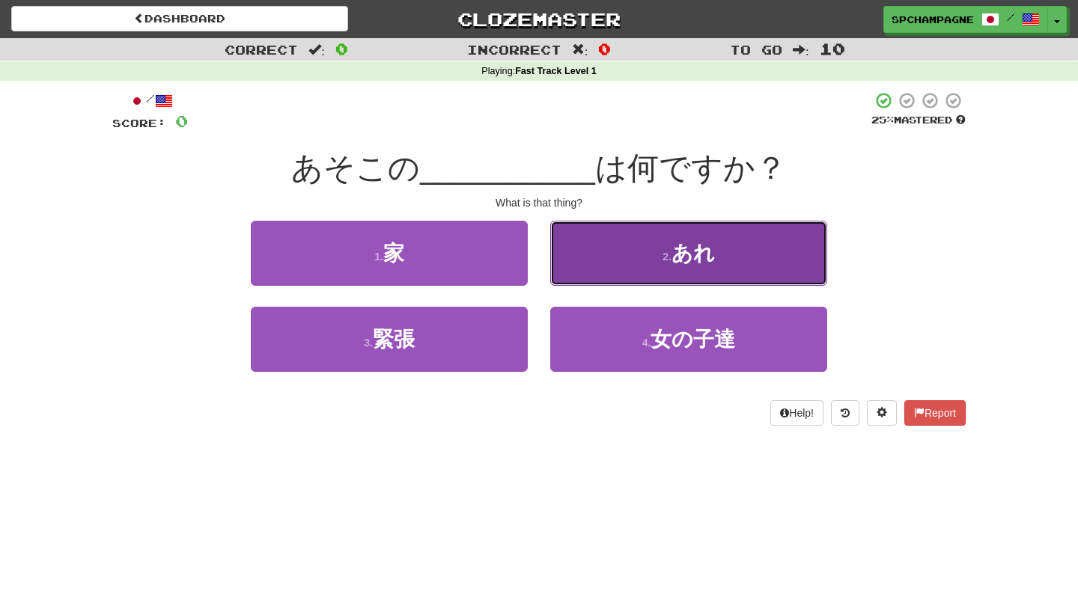
click at [625, 250] on button "2 . あれ" at bounding box center [688, 253] width 277 height 65
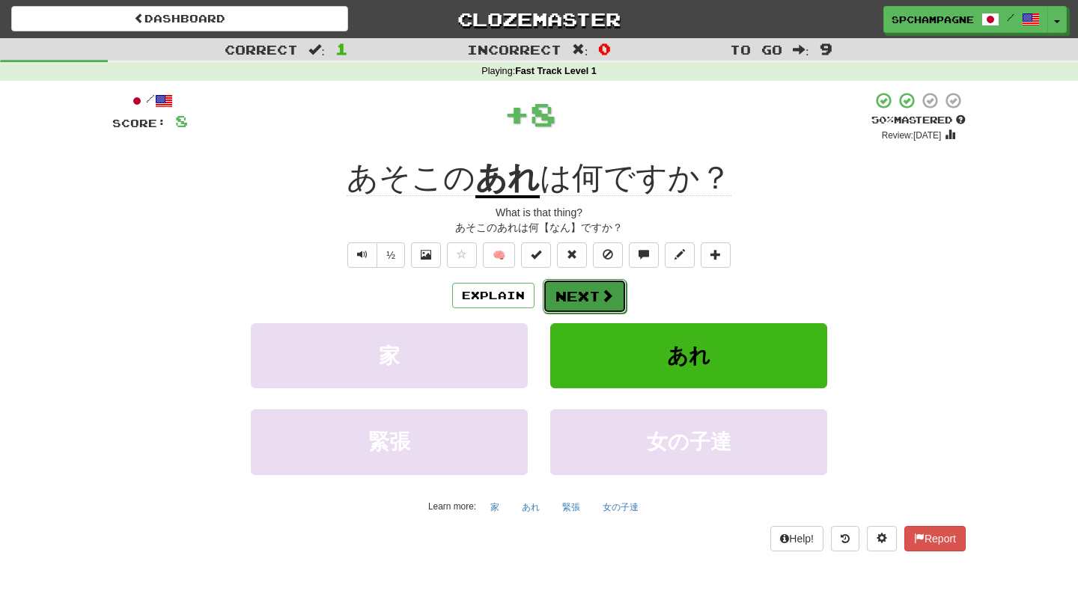
click at [575, 293] on button "Next" at bounding box center [585, 296] width 84 height 34
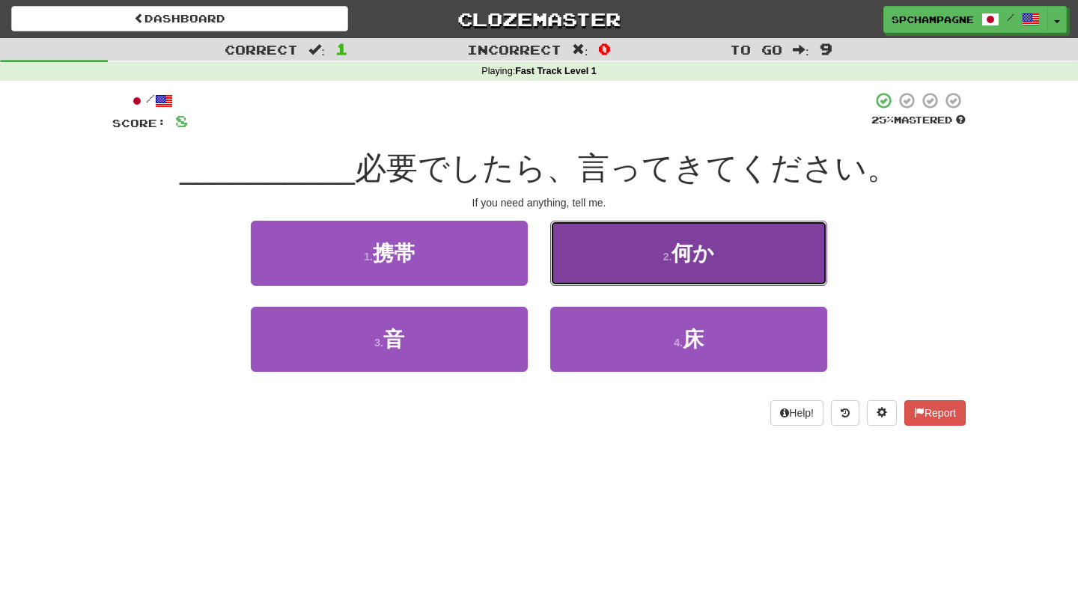
click at [611, 248] on button "2 . 何か" at bounding box center [688, 253] width 277 height 65
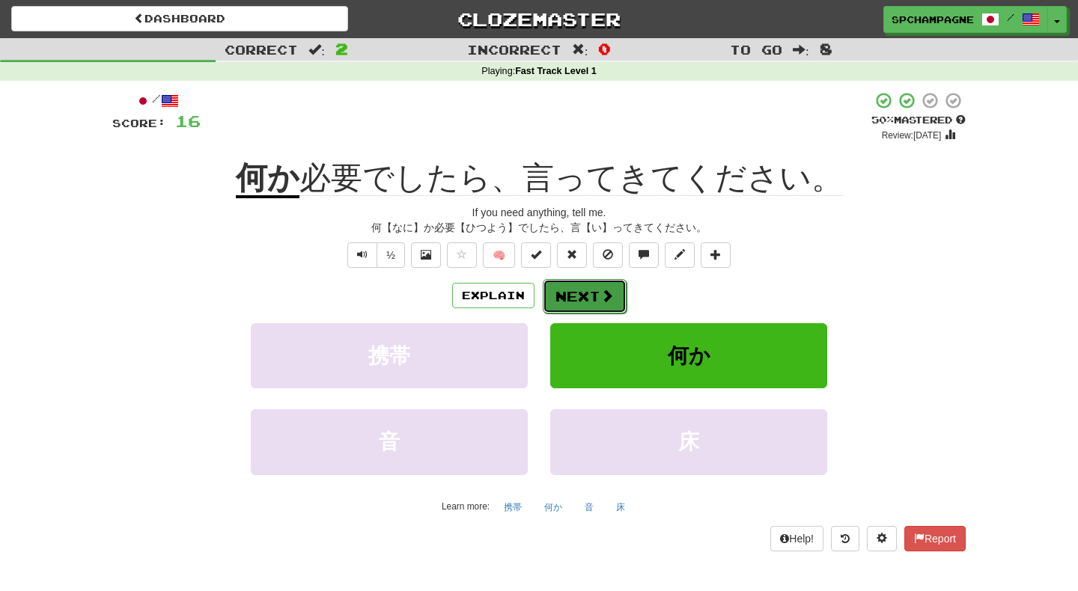
click at [578, 293] on button "Next" at bounding box center [585, 296] width 84 height 34
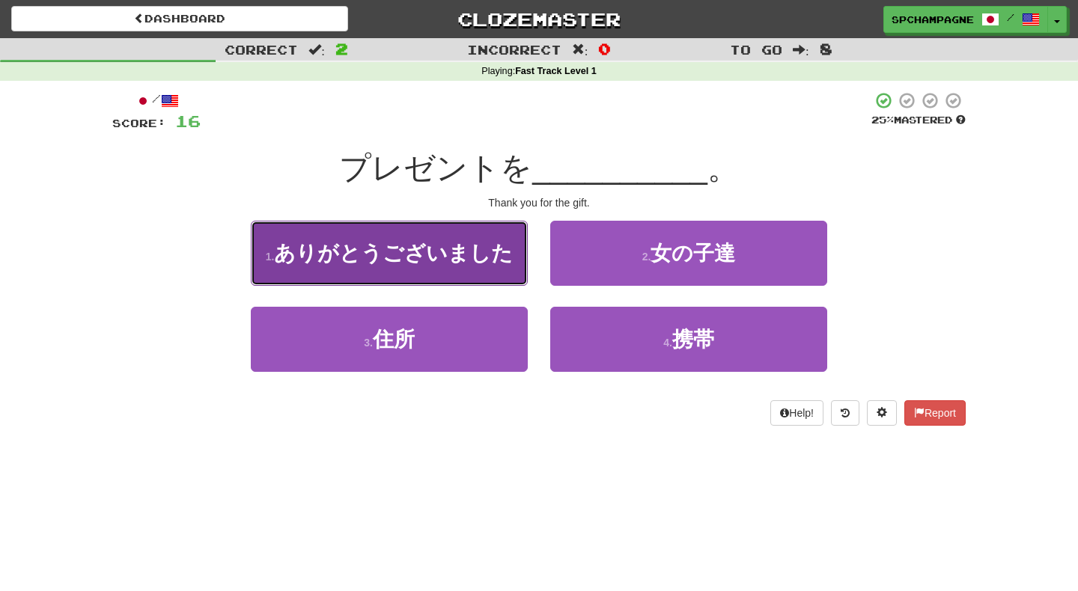
click at [444, 260] on span "ありがとうございました" at bounding box center [393, 253] width 239 height 23
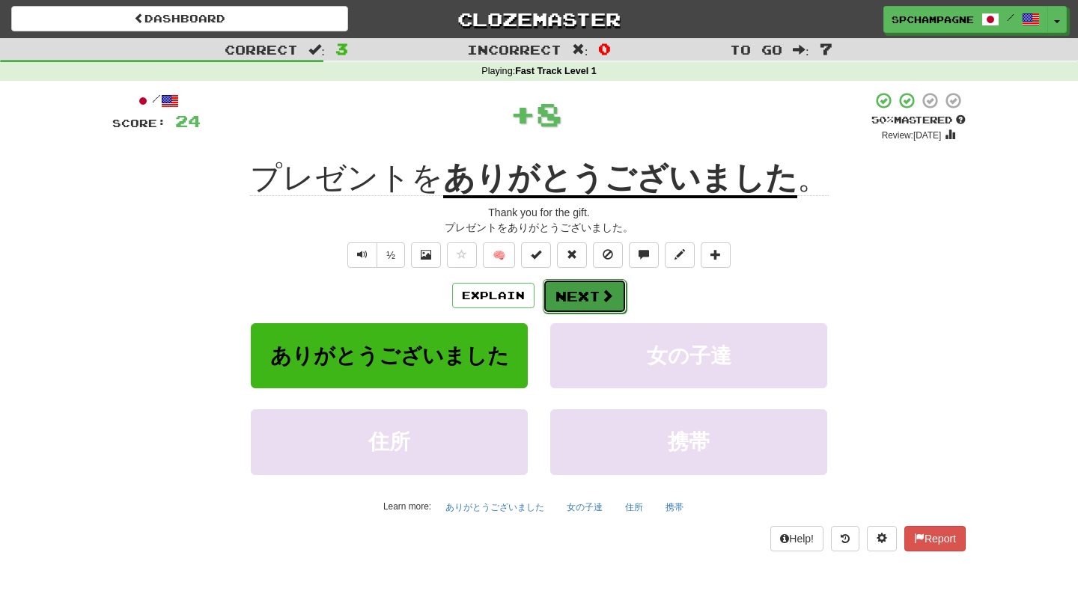
click at [568, 293] on button "Next" at bounding box center [585, 296] width 84 height 34
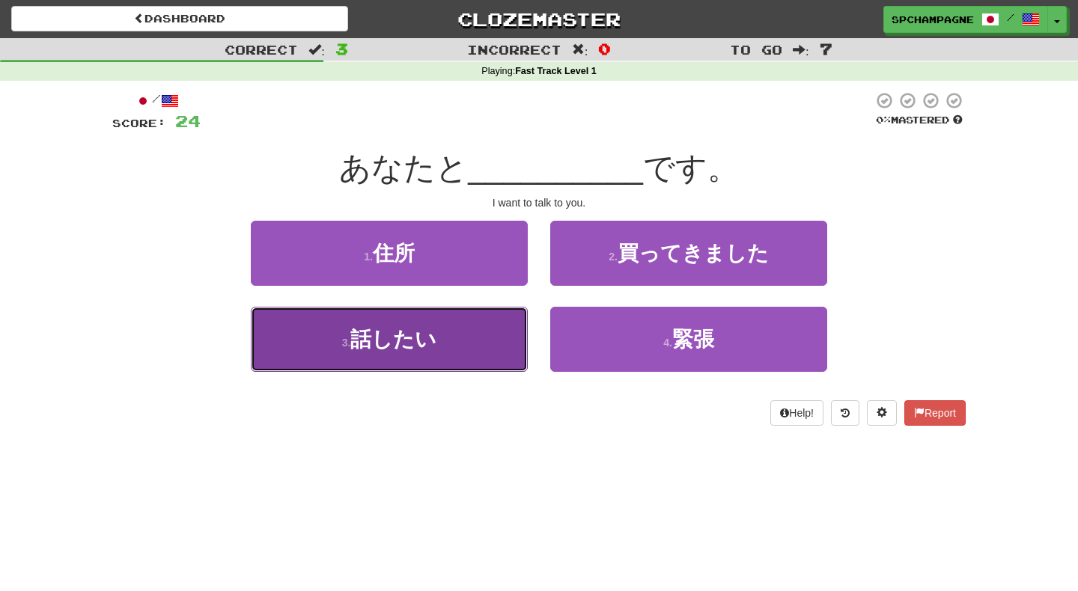
click at [475, 337] on button "3 . 話したい" at bounding box center [389, 339] width 277 height 65
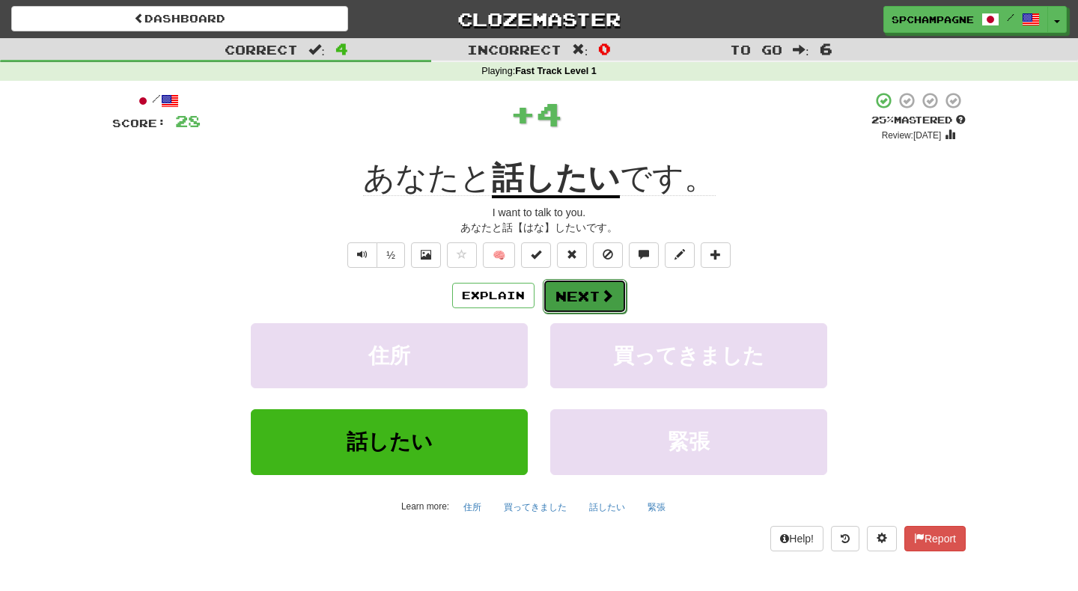
click at [585, 290] on button "Next" at bounding box center [585, 296] width 84 height 34
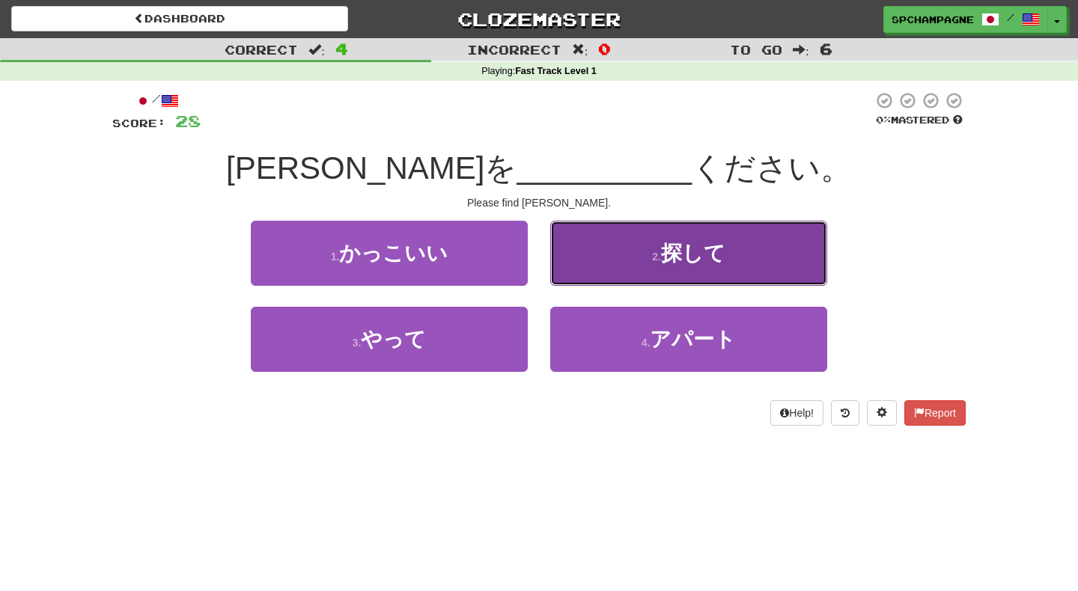
click at [673, 254] on span "探して" at bounding box center [693, 253] width 64 height 23
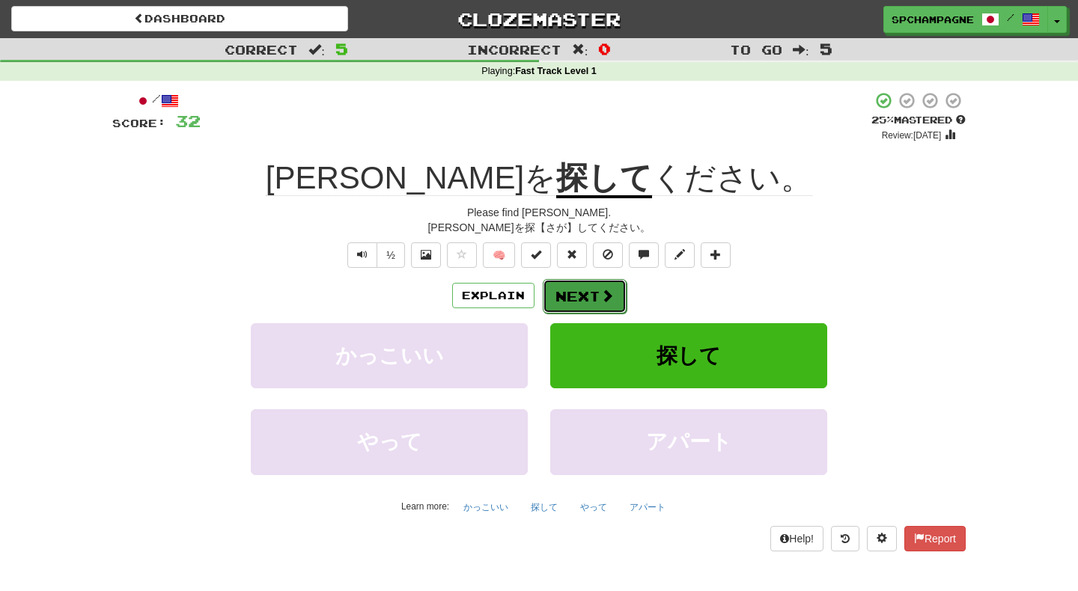
click at [602, 293] on span at bounding box center [606, 295] width 13 height 13
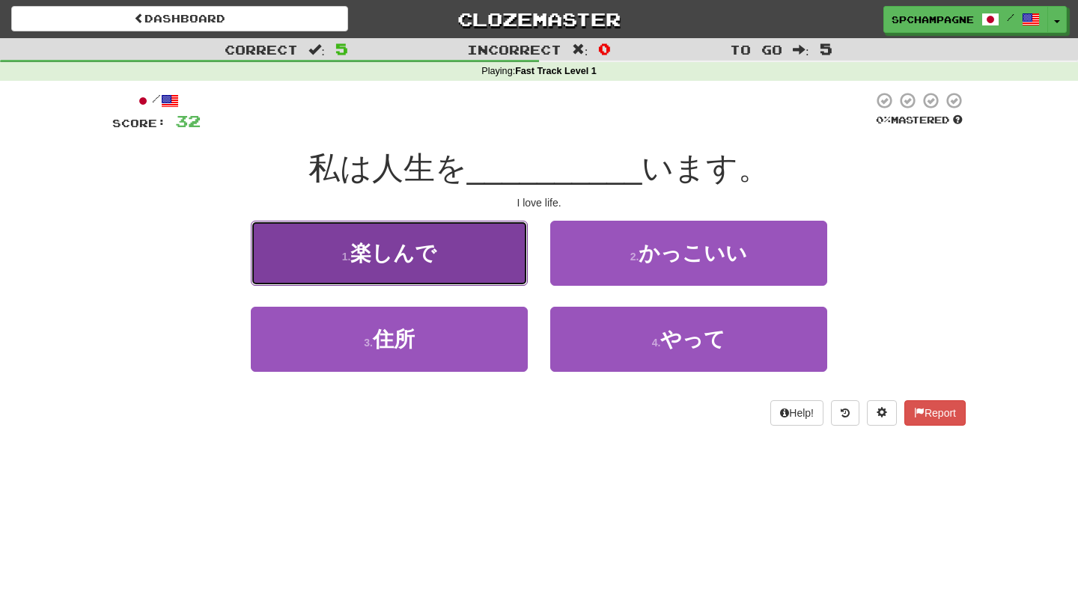
click at [476, 256] on button "1 . 楽しんで" at bounding box center [389, 253] width 277 height 65
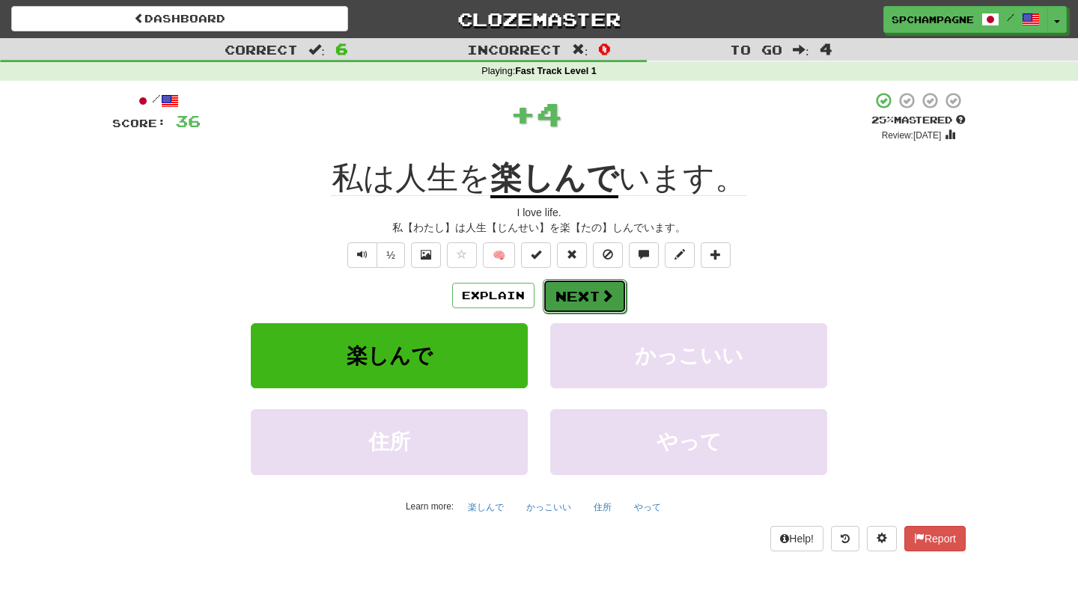
click at [582, 291] on button "Next" at bounding box center [585, 296] width 84 height 34
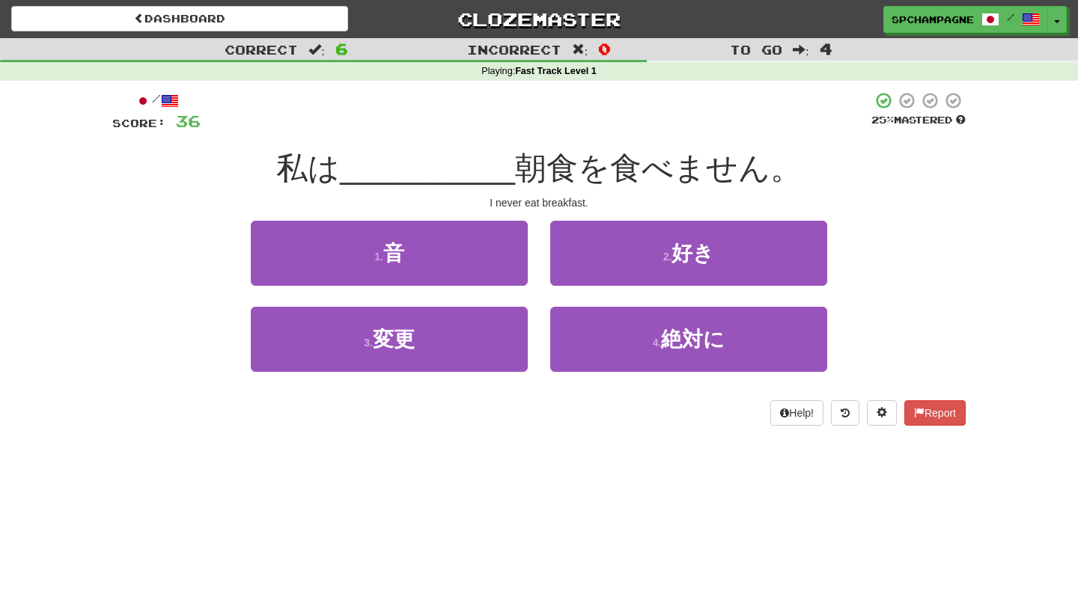
click at [284, 439] on div "/ Score: 36 25 % Mastered 私は __________ 朝食を食べません。 I never eat breakfast. 1 . 音 …" at bounding box center [538, 264] width 853 height 366
click at [595, 433] on div "/ Score: 36 25 % Mastered 私は __________ 朝食を食べません。 I never eat breakfast. 1 . 音 …" at bounding box center [538, 264] width 853 height 366
click at [598, 480] on div "Dashboard Clozemaster spchampagne / Toggle Dropdown Dashboard Leaderboard Activ…" at bounding box center [539, 295] width 1078 height 591
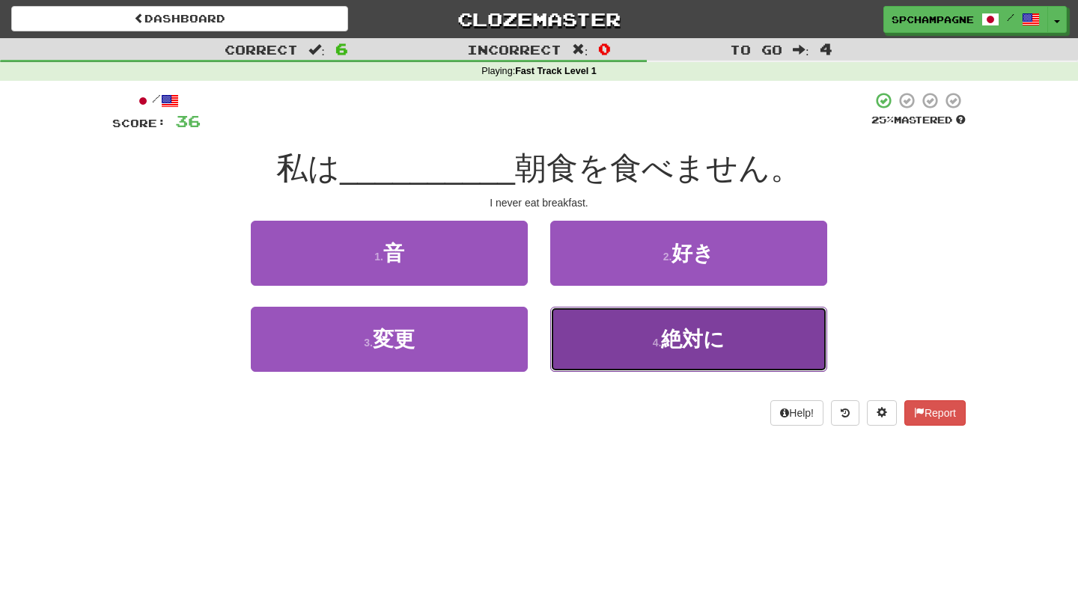
click at [667, 339] on span "絶対に" at bounding box center [693, 339] width 64 height 23
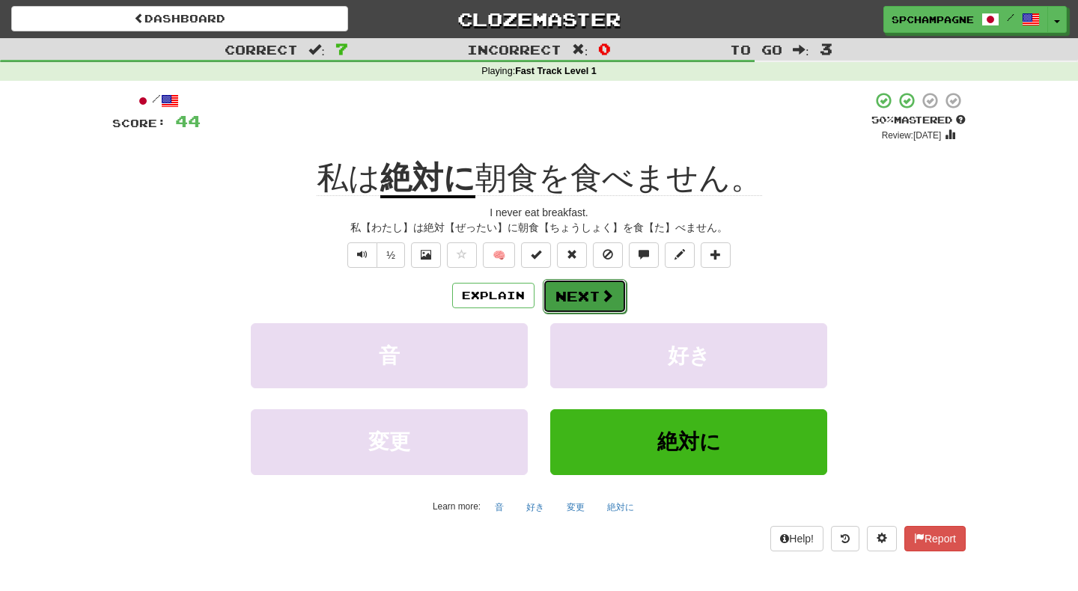
click at [591, 294] on button "Next" at bounding box center [585, 296] width 84 height 34
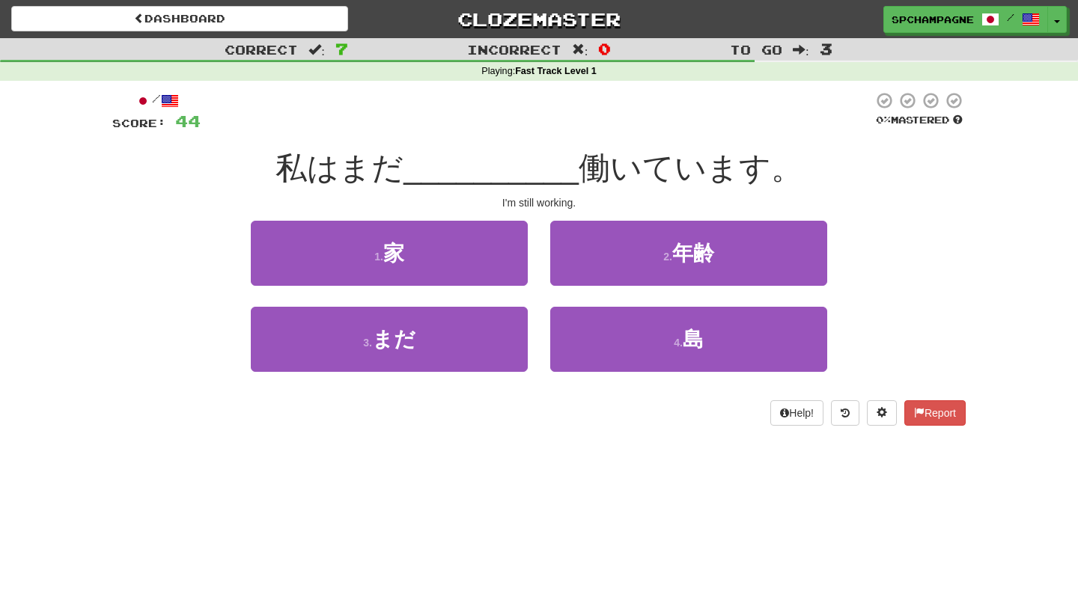
click at [591, 446] on div "/ Score: 44 0 % Mastered 私はまだ __________ 働いています。 I'm still working. 1 . 家 2 . 年…" at bounding box center [538, 264] width 853 height 366
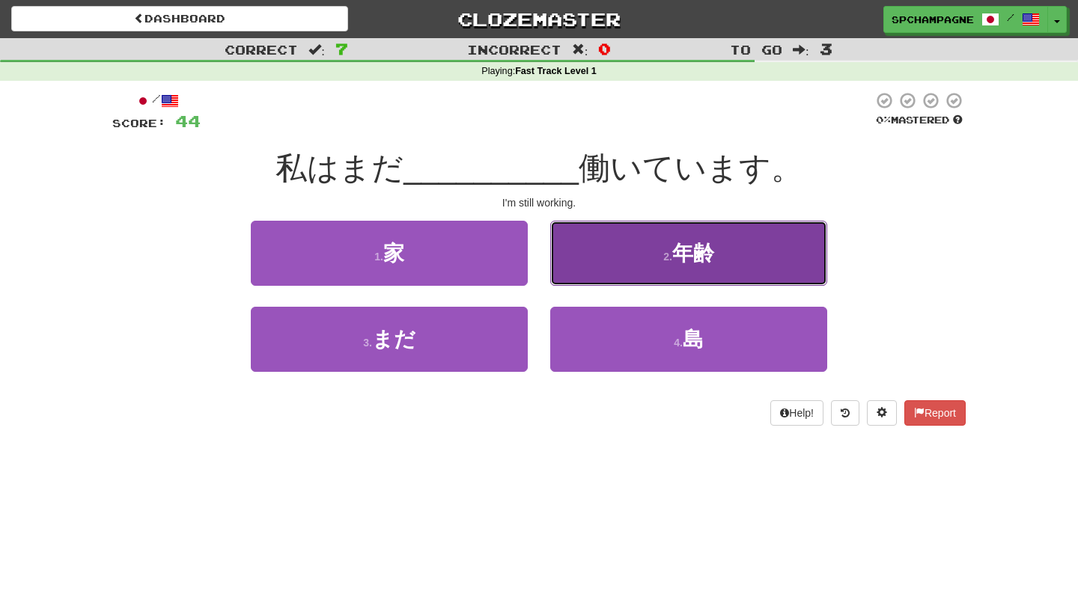
click at [643, 257] on button "2 . 年齢" at bounding box center [688, 253] width 277 height 65
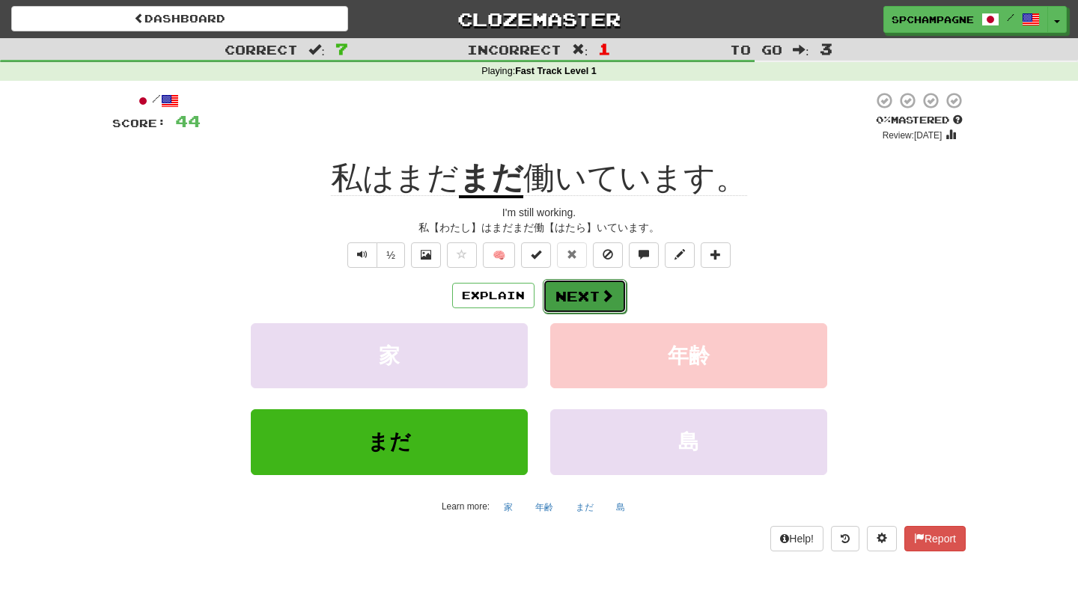
click at [590, 294] on button "Next" at bounding box center [585, 296] width 84 height 34
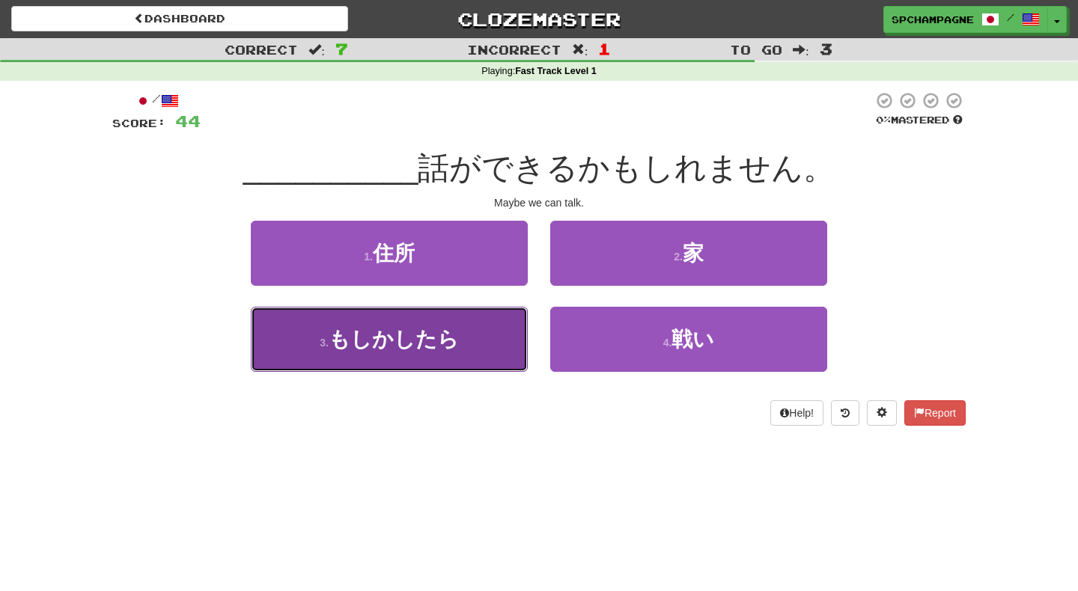
click at [412, 338] on span "もしかしたら" at bounding box center [394, 339] width 130 height 23
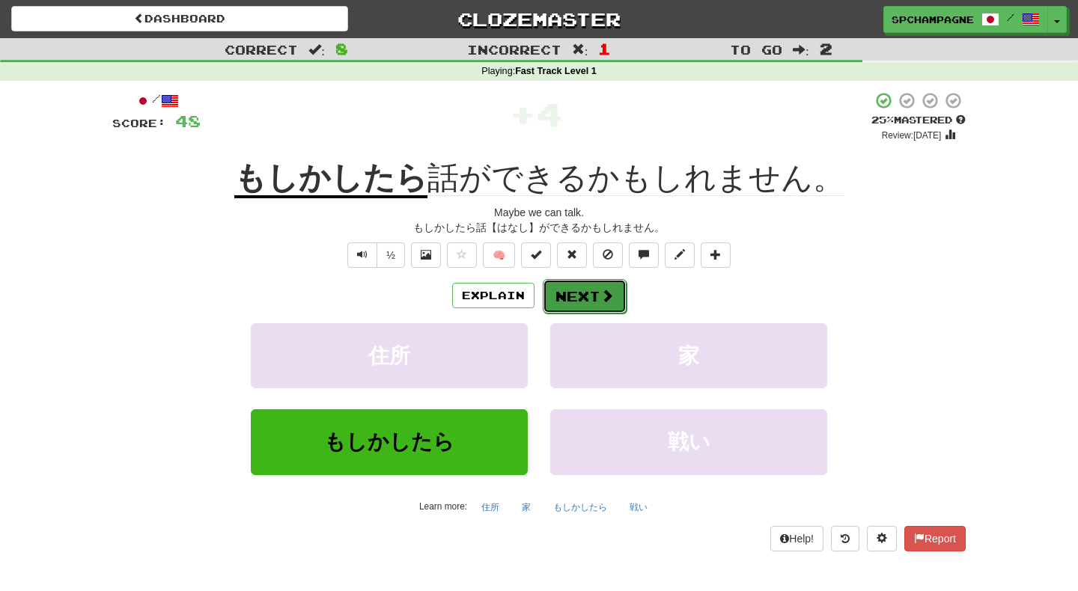
click at [587, 293] on button "Next" at bounding box center [585, 296] width 84 height 34
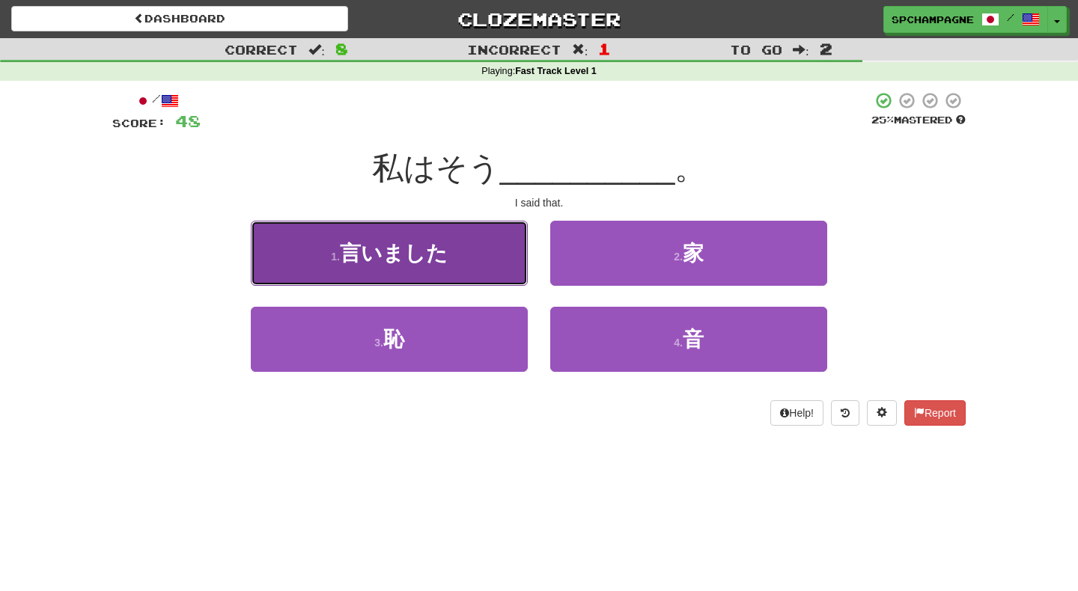
click at [476, 261] on button "1 . 言いました" at bounding box center [389, 253] width 277 height 65
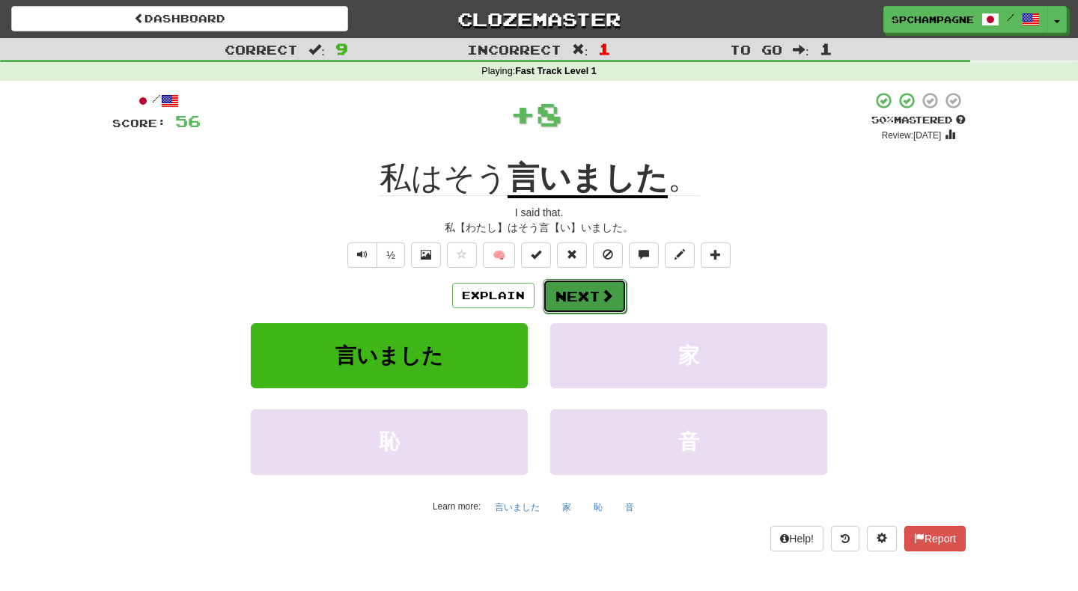
click at [589, 295] on button "Next" at bounding box center [585, 296] width 84 height 34
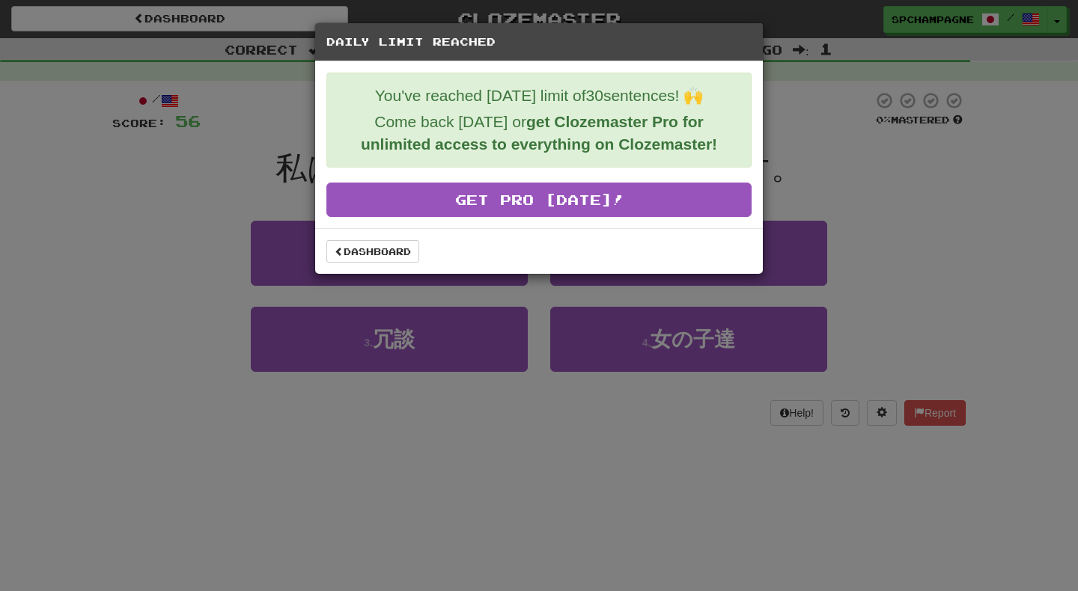
click at [127, 246] on div "Daily Limit Reached You've reached today's limit of 30 sentences! 🙌 Come back t…" at bounding box center [539, 295] width 1078 height 591
click at [365, 251] on link "Dashboard" at bounding box center [372, 251] width 93 height 22
